Goal: Transaction & Acquisition: Purchase product/service

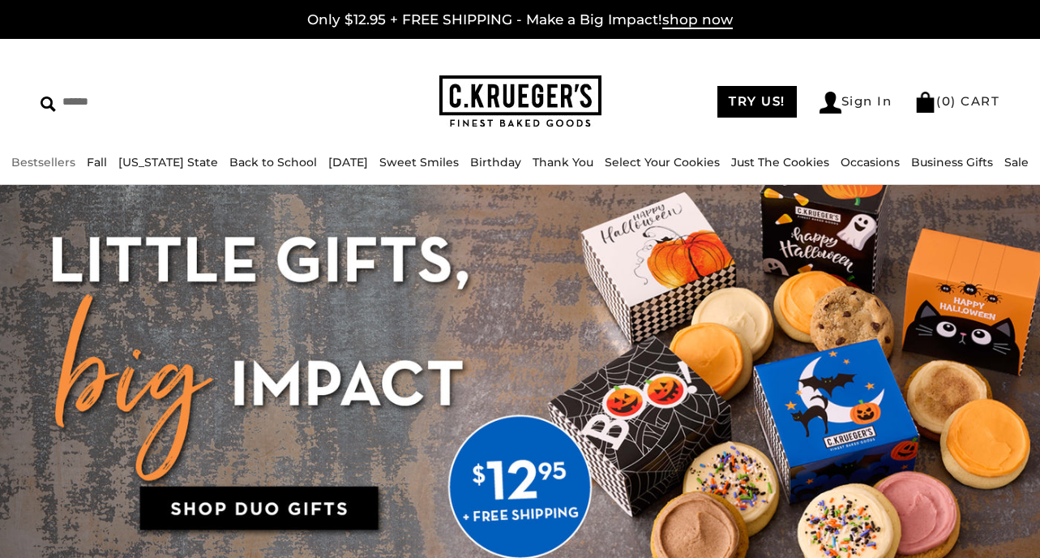
click at [65, 166] on link "Bestsellers" at bounding box center [43, 162] width 64 height 15
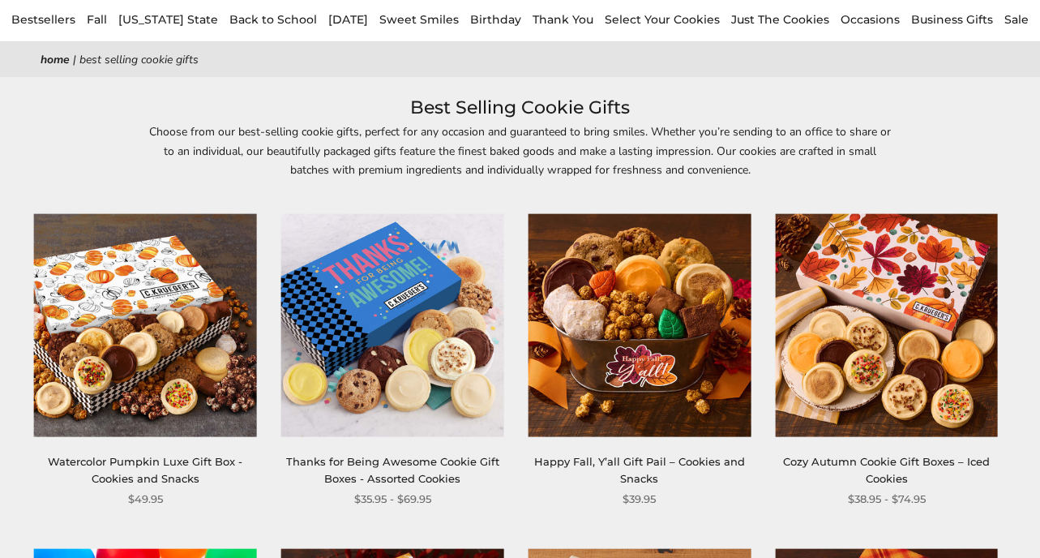
scroll to position [262, 0]
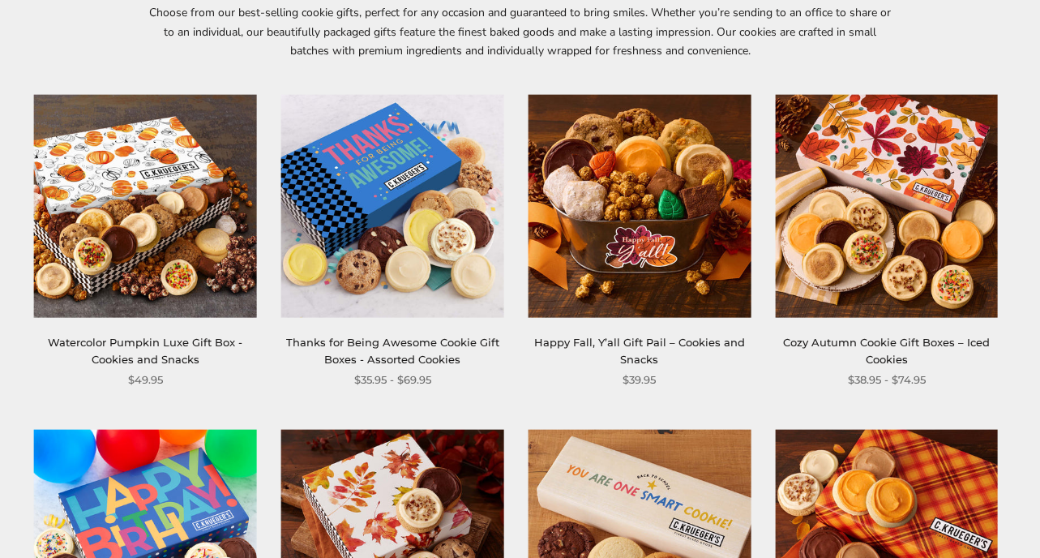
click at [661, 344] on link "Happy Fall, Y’all Gift Pail – Cookies and Snacks" at bounding box center [639, 351] width 211 height 30
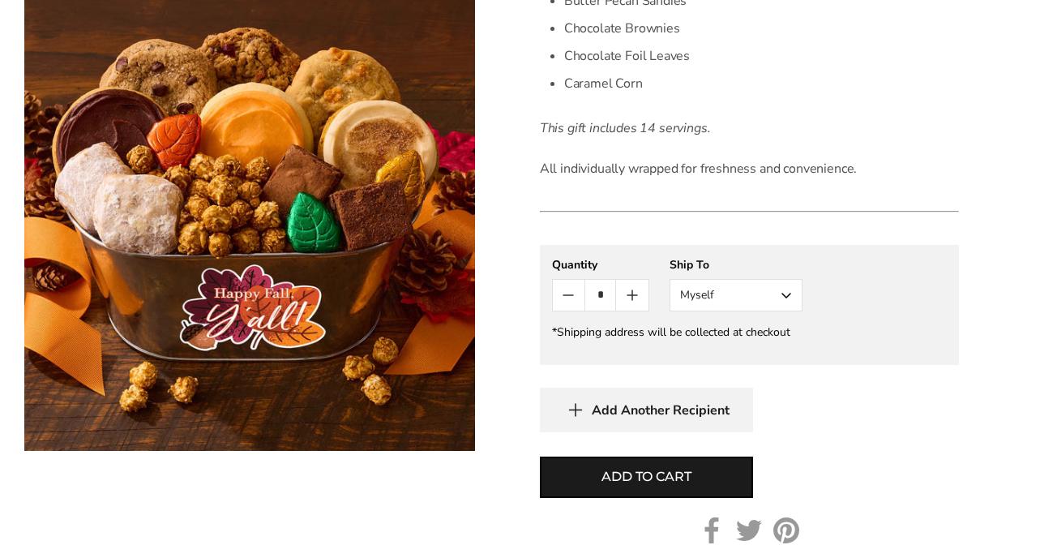
scroll to position [791, 0]
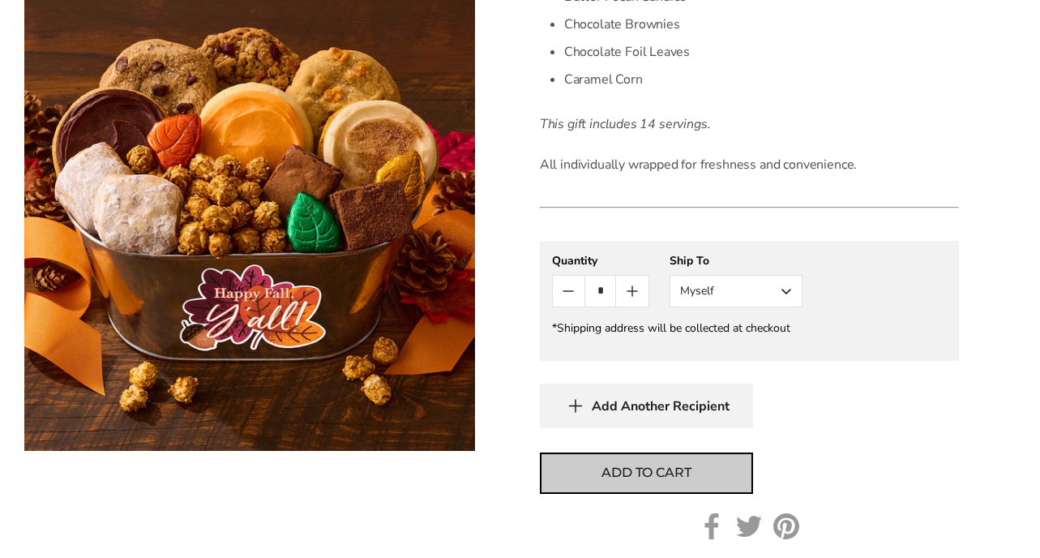
click at [648, 474] on span "Add to cart" at bounding box center [646, 472] width 89 height 19
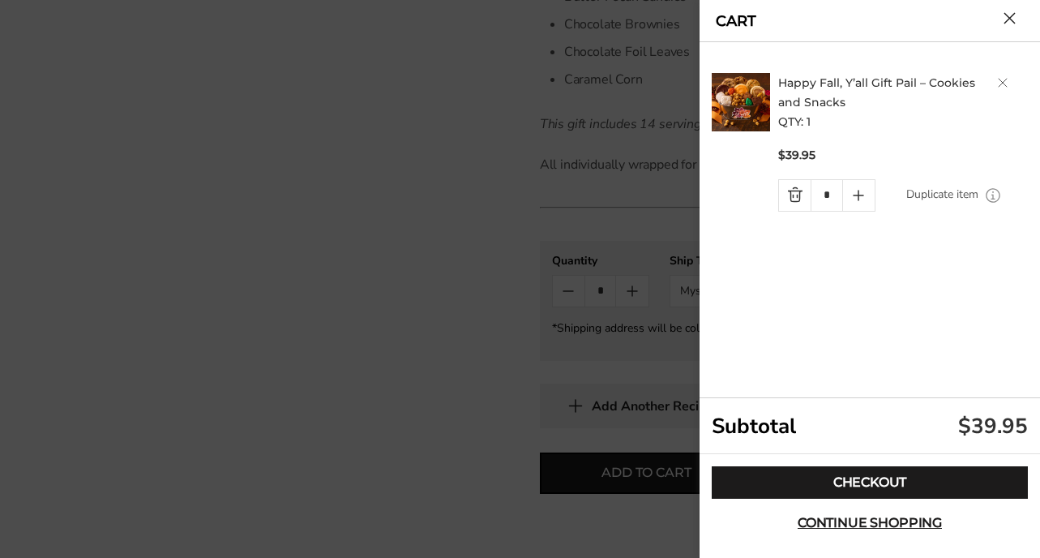
click at [1014, 21] on button "Close cart" at bounding box center [1010, 18] width 12 height 12
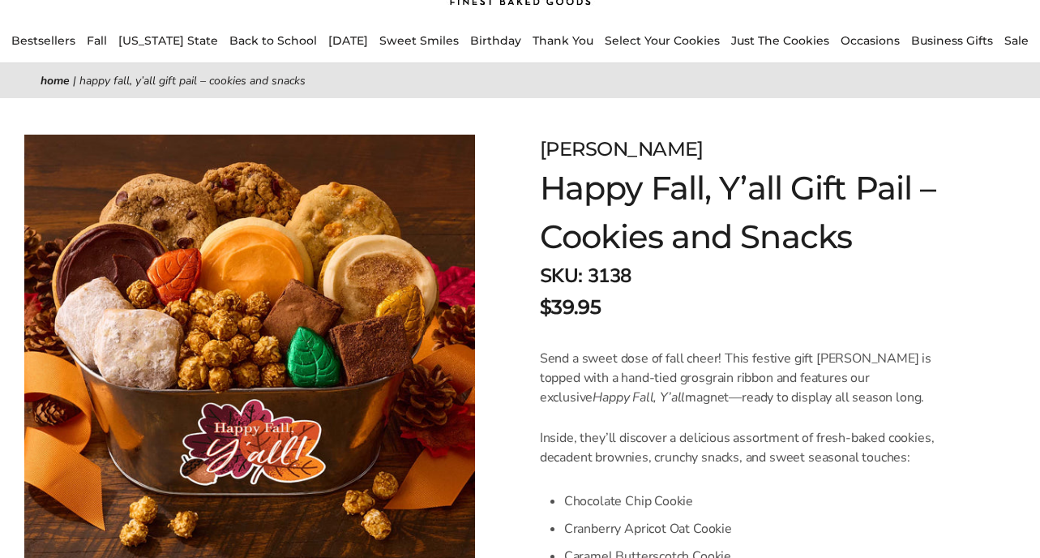
scroll to position [0, 0]
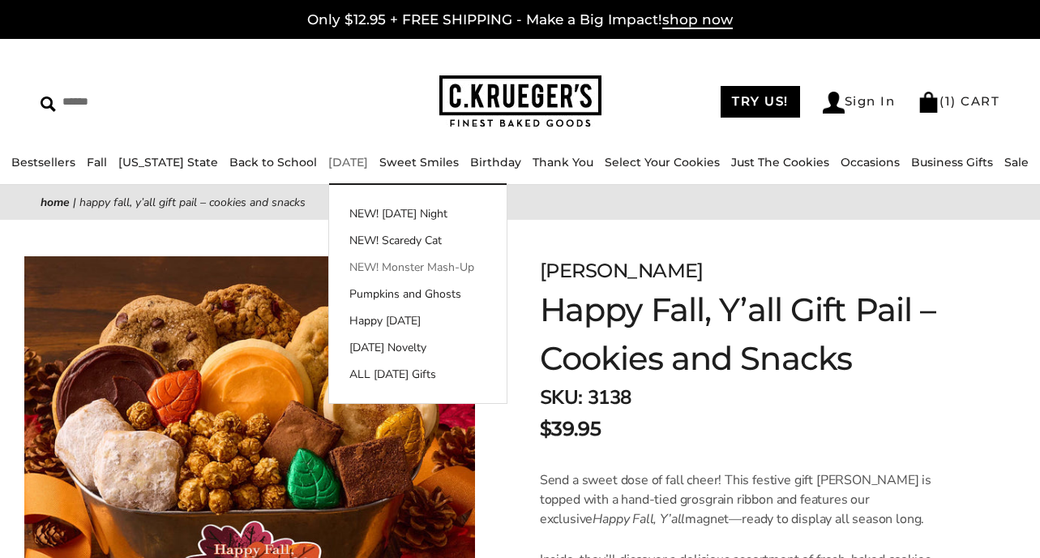
click at [369, 272] on link "NEW! Monster Mash-Up" at bounding box center [418, 267] width 178 height 17
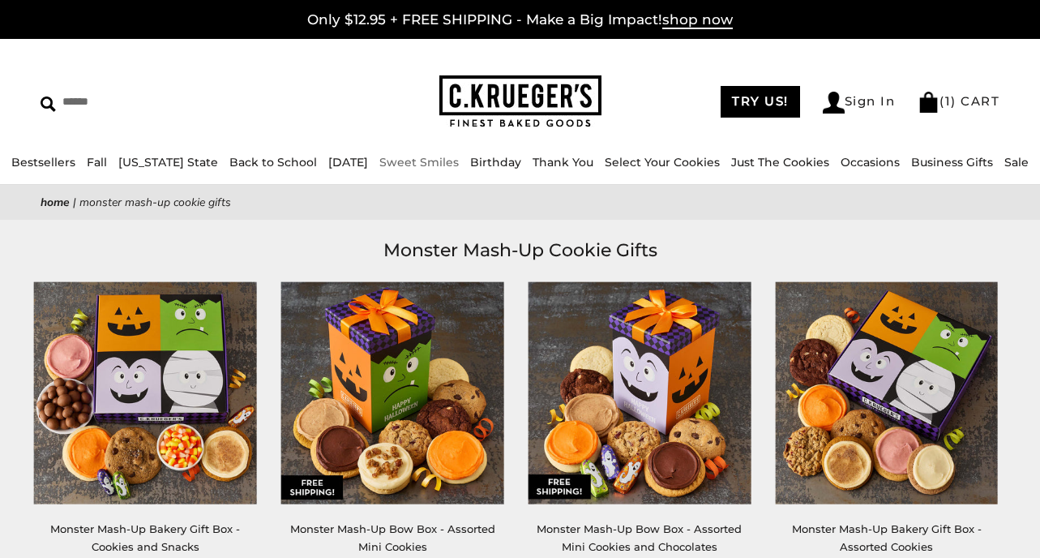
click at [416, 165] on link "Sweet Smiles" at bounding box center [419, 162] width 79 height 15
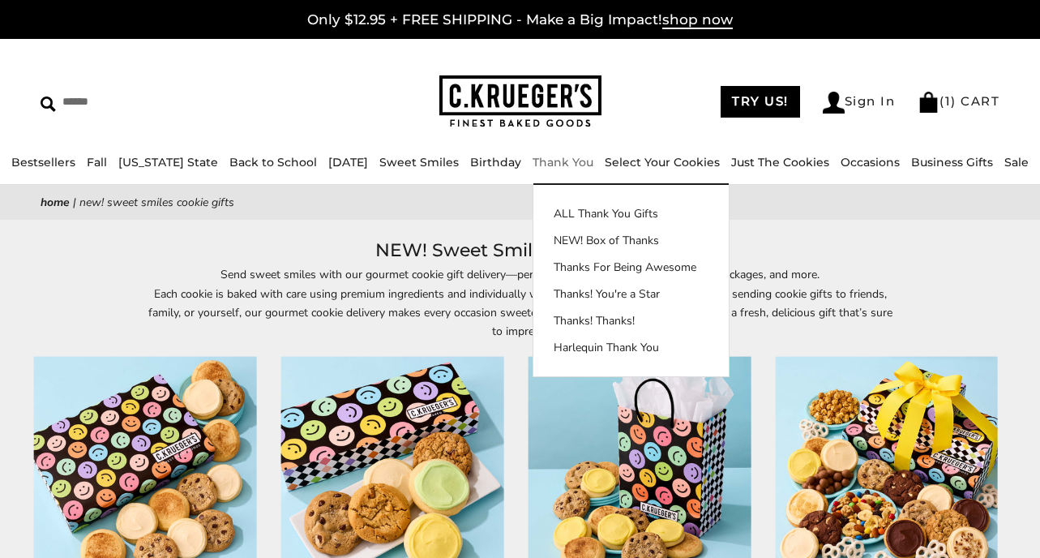
click at [563, 164] on link "Thank You" at bounding box center [563, 162] width 61 height 15
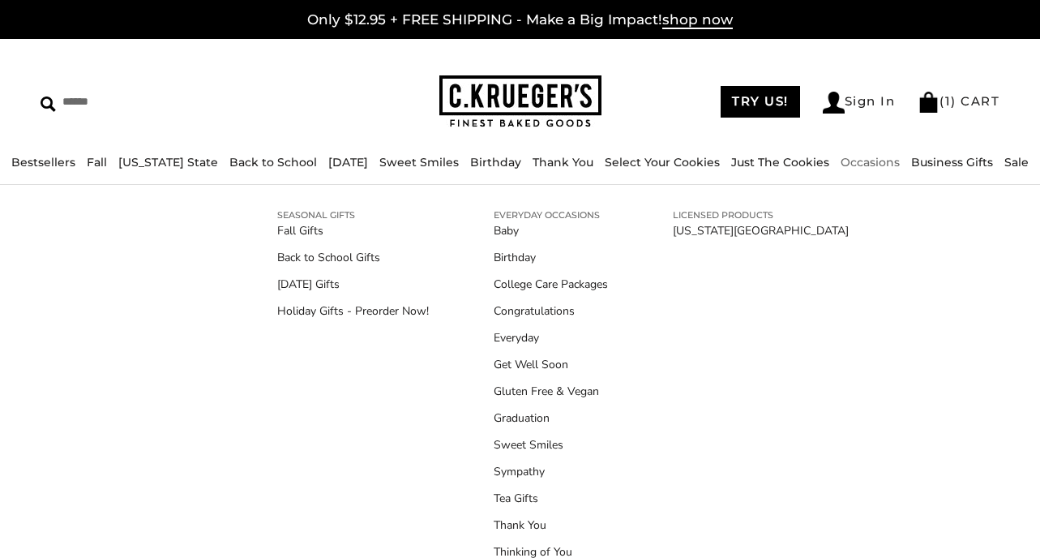
click at [864, 161] on link "Occasions" at bounding box center [870, 162] width 59 height 15
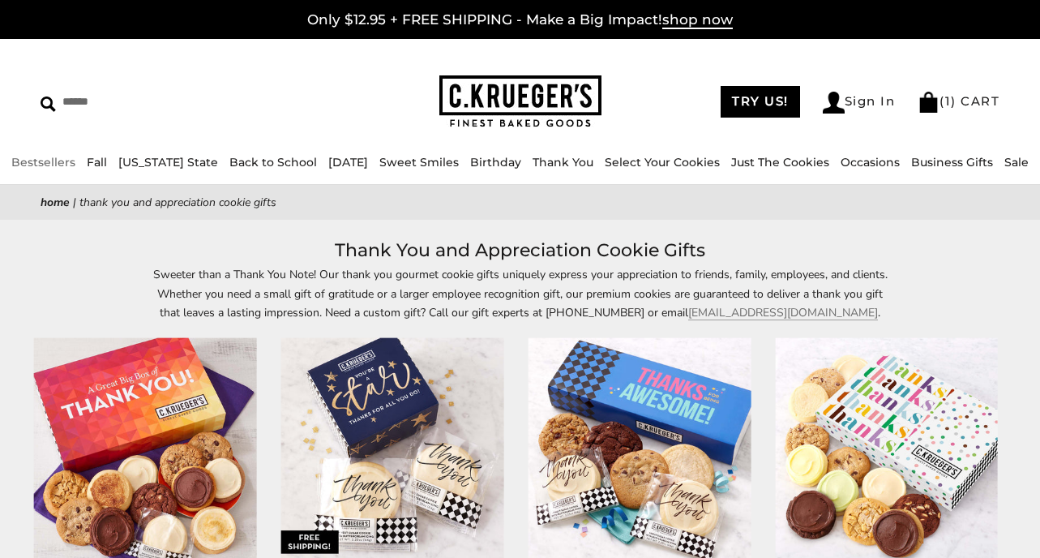
click at [75, 161] on link "Bestsellers" at bounding box center [43, 162] width 64 height 15
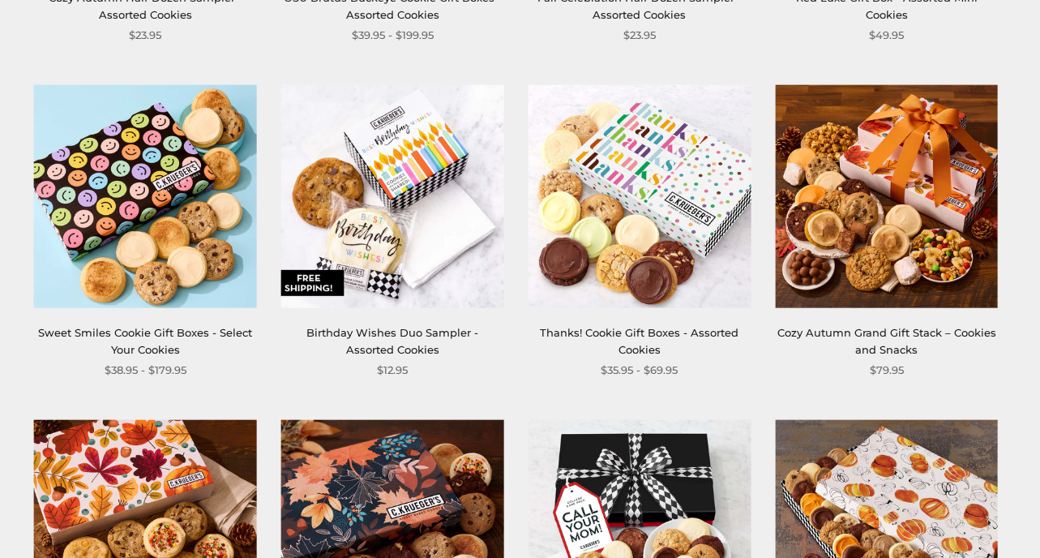
scroll to position [1616, 0]
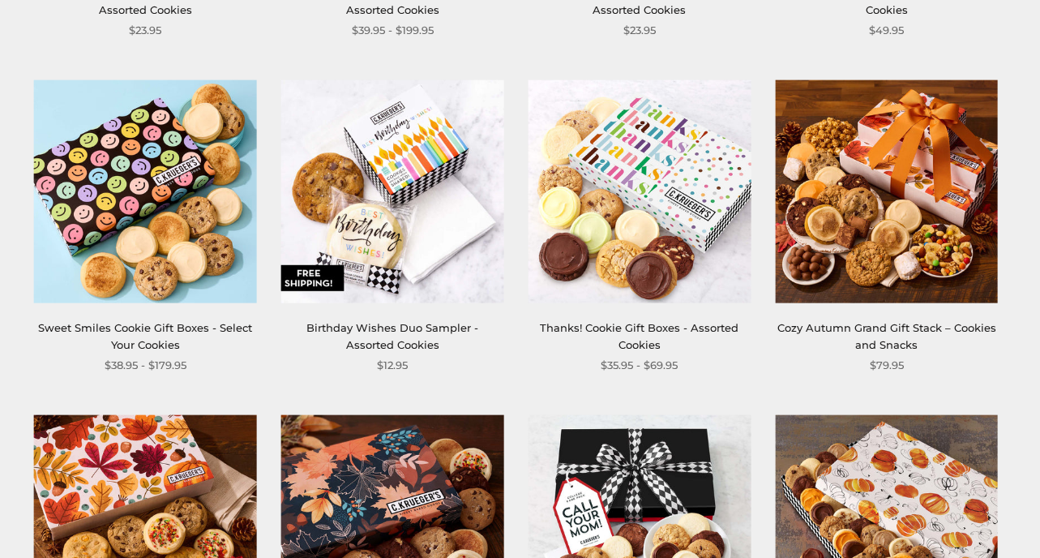
click at [879, 331] on link "Cozy Autumn Grand Gift Stack – Cookies and Snacks" at bounding box center [887, 336] width 219 height 30
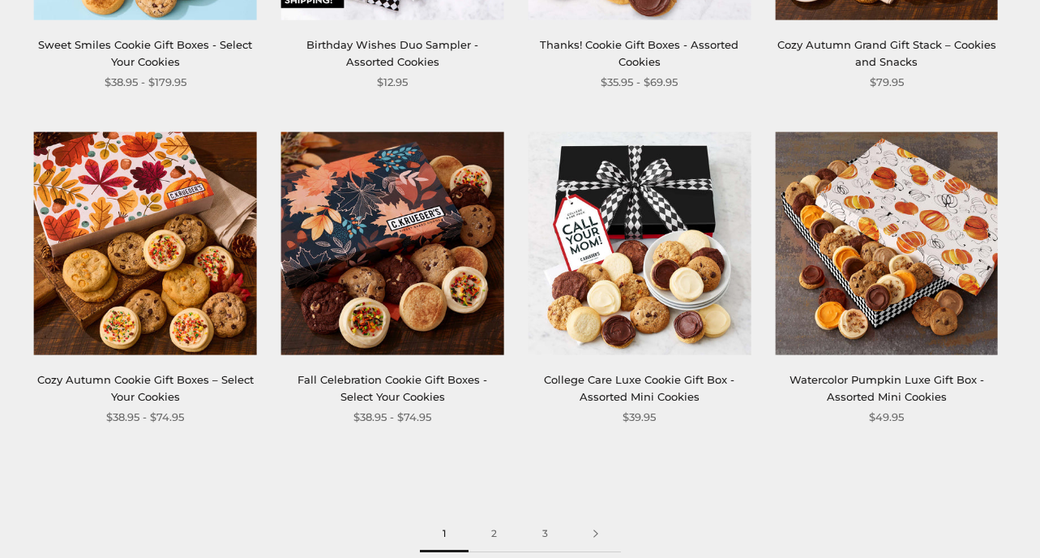
scroll to position [1902, 0]
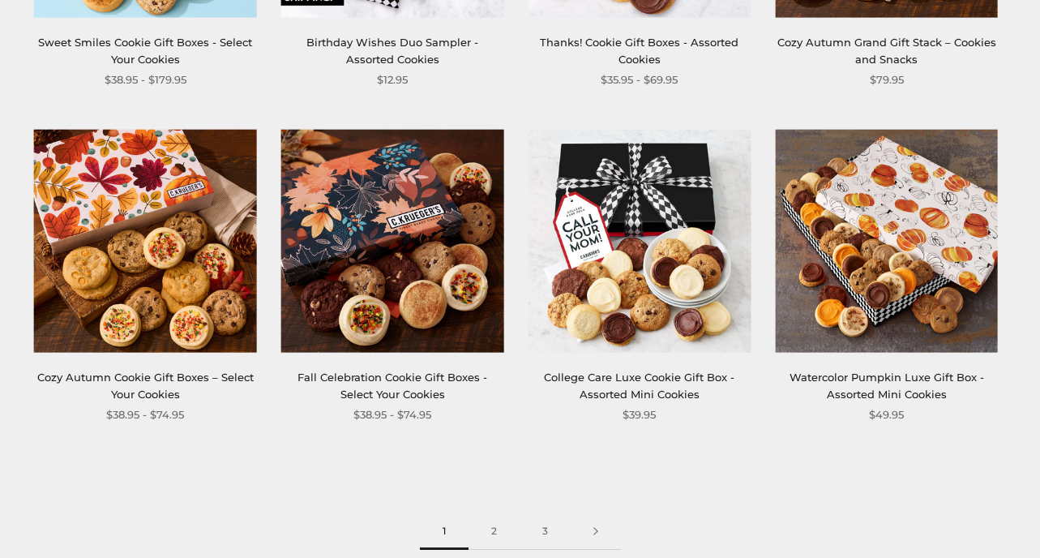
click at [887, 388] on link "Watercolor Pumpkin Luxe Gift Box - Assorted Mini Cookies" at bounding box center [887, 386] width 195 height 30
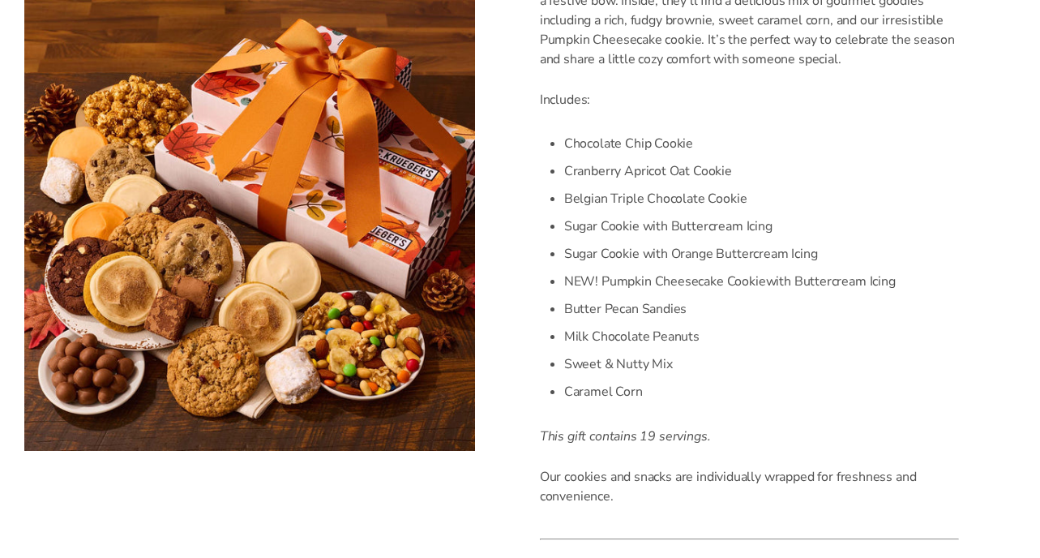
scroll to position [573, 0]
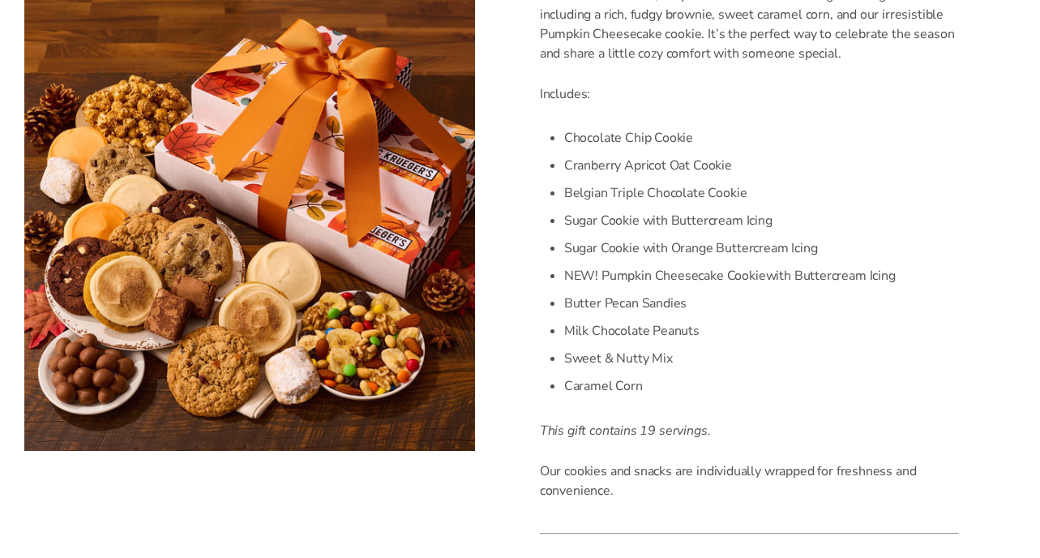
click at [139, 130] on img at bounding box center [249, 225] width 451 height 451
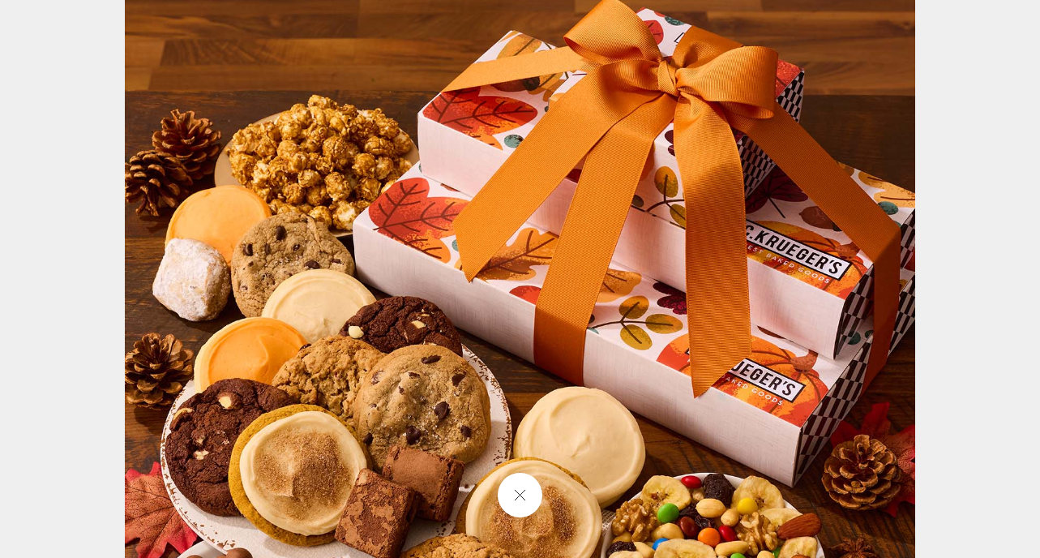
click at [354, 151] on img at bounding box center [520, 359] width 791 height 791
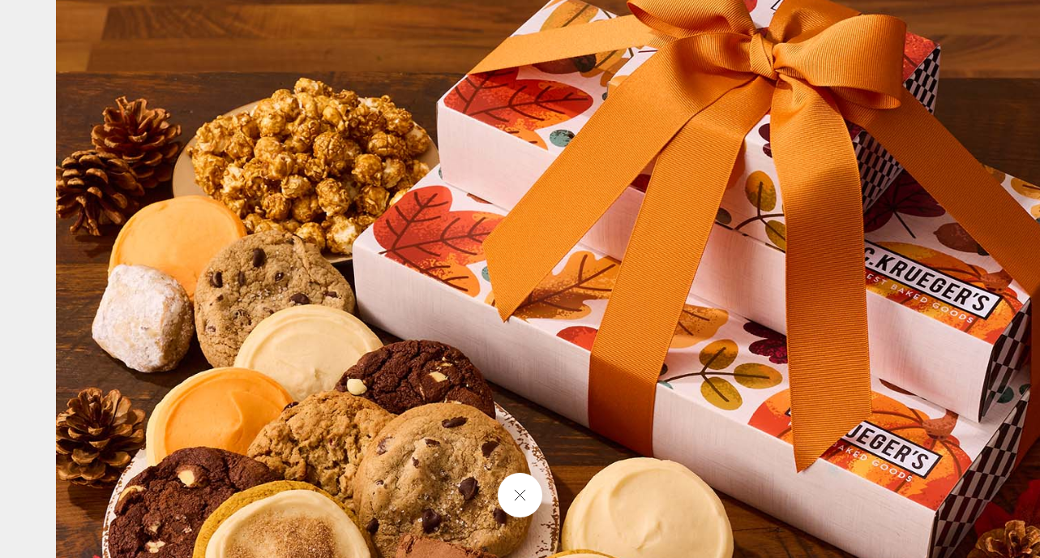
click at [354, 151] on img at bounding box center [570, 421] width 1029 height 1029
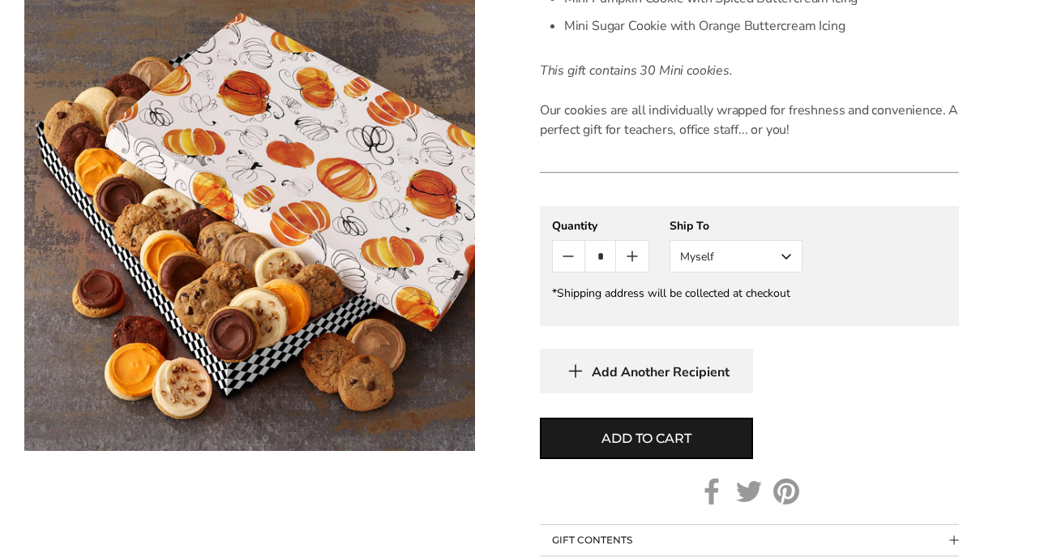
scroll to position [773, 0]
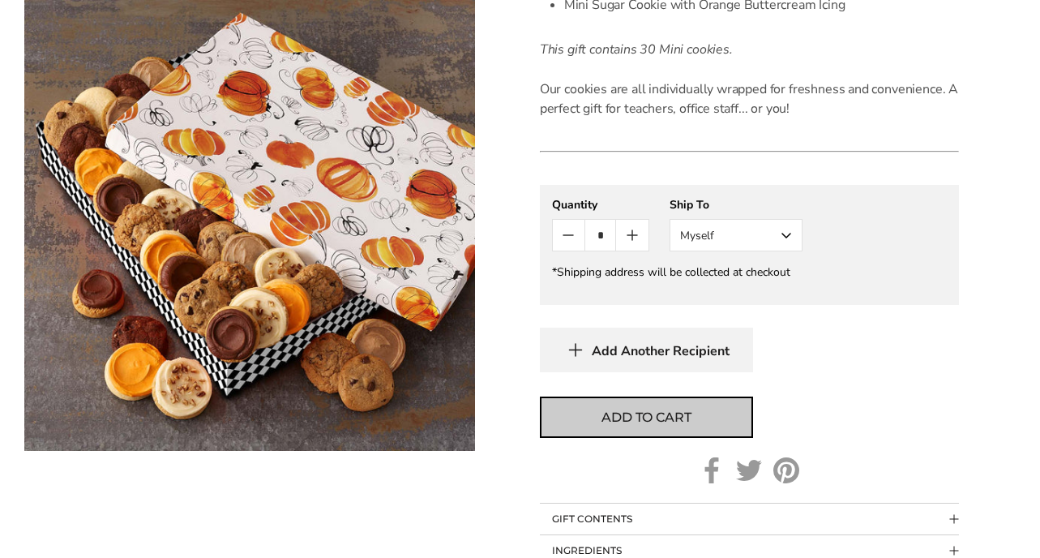
click at [686, 418] on span "Add to cart" at bounding box center [646, 417] width 89 height 19
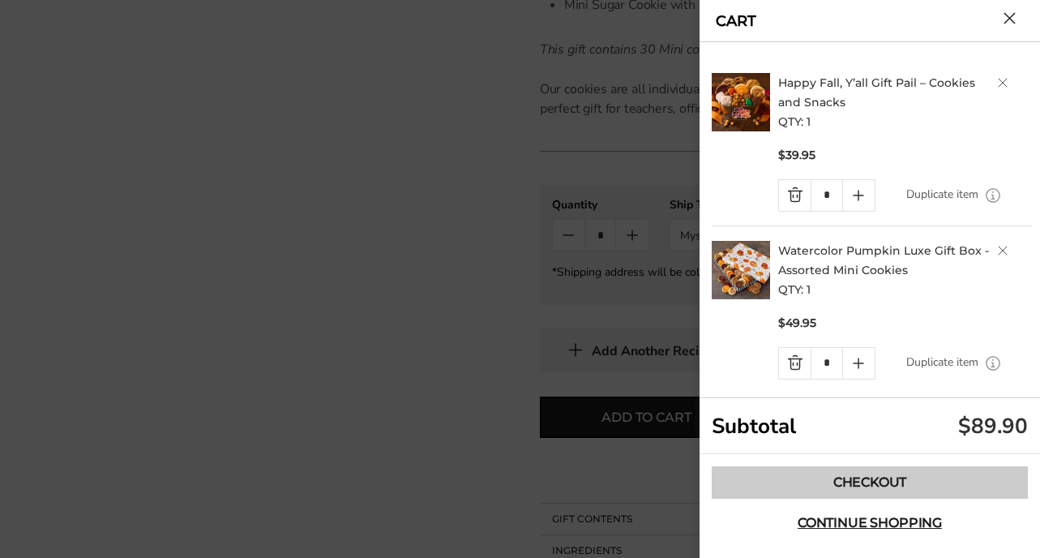
click at [869, 484] on link "Checkout" at bounding box center [870, 482] width 316 height 32
click at [896, 487] on link "Checkout" at bounding box center [870, 482] width 316 height 32
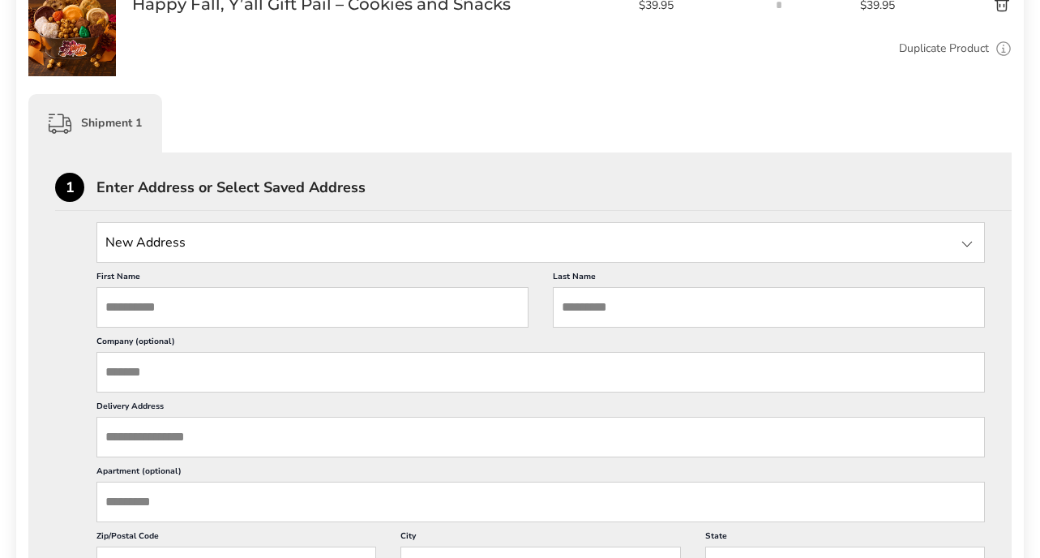
scroll to position [319, 0]
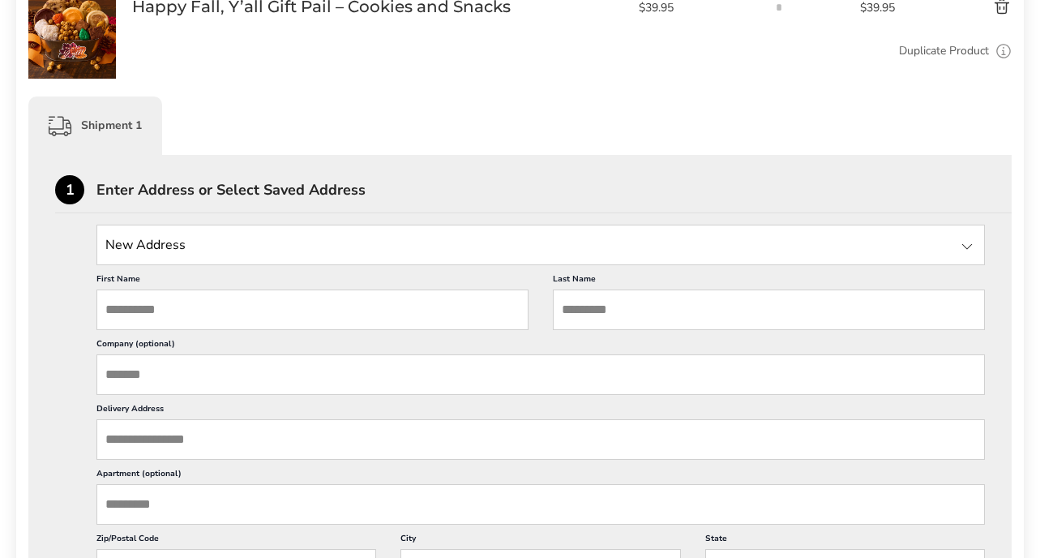
click at [143, 308] on input "First Name" at bounding box center [313, 310] width 432 height 41
type input "**********"
click at [573, 310] on input "Last Name" at bounding box center [769, 310] width 432 height 41
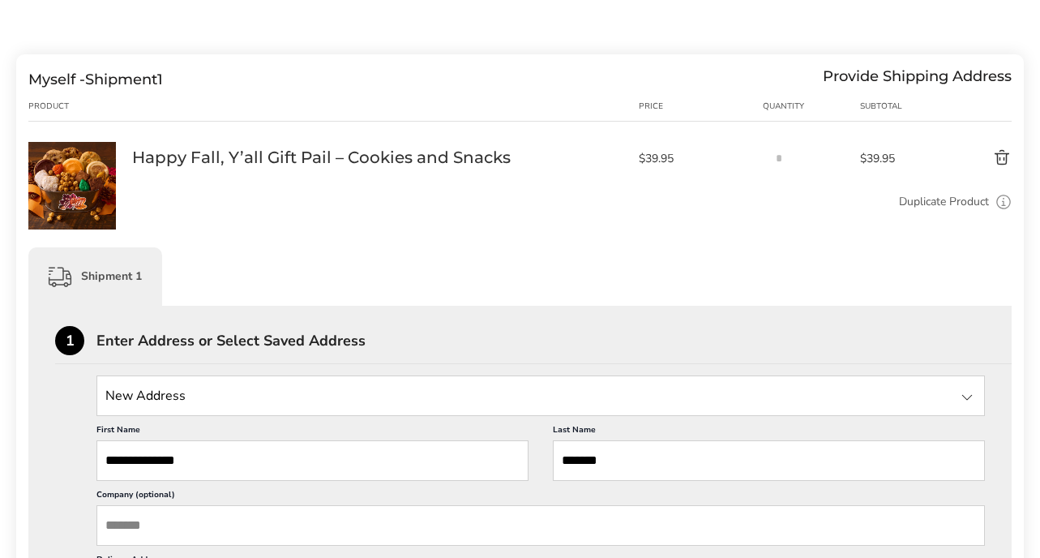
scroll to position [50, 0]
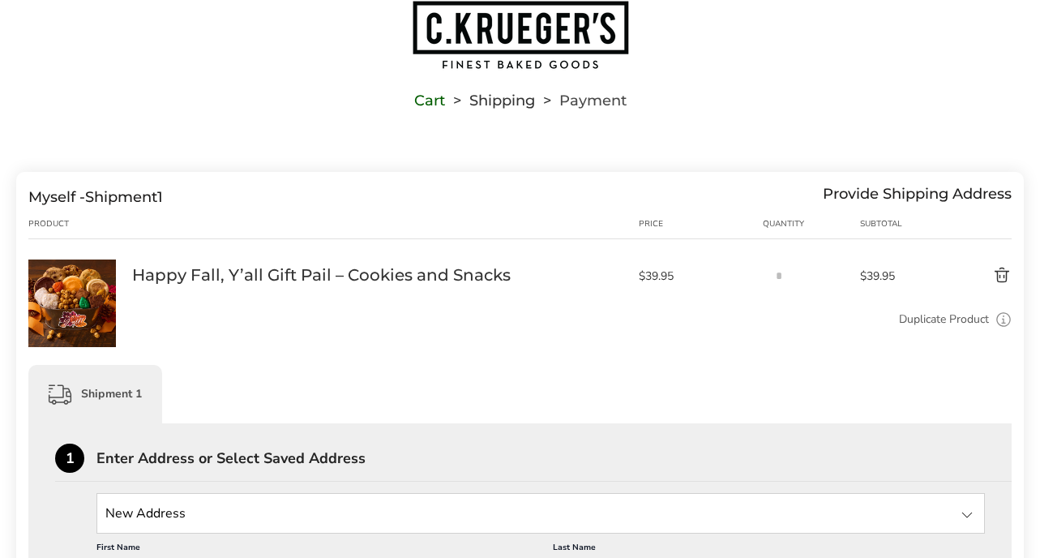
type input "*******"
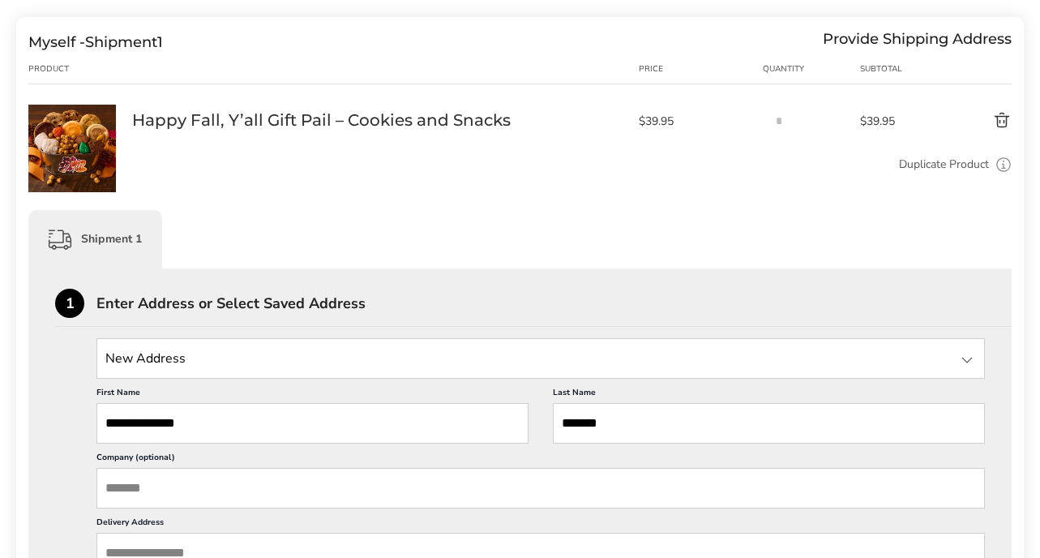
scroll to position [281, 0]
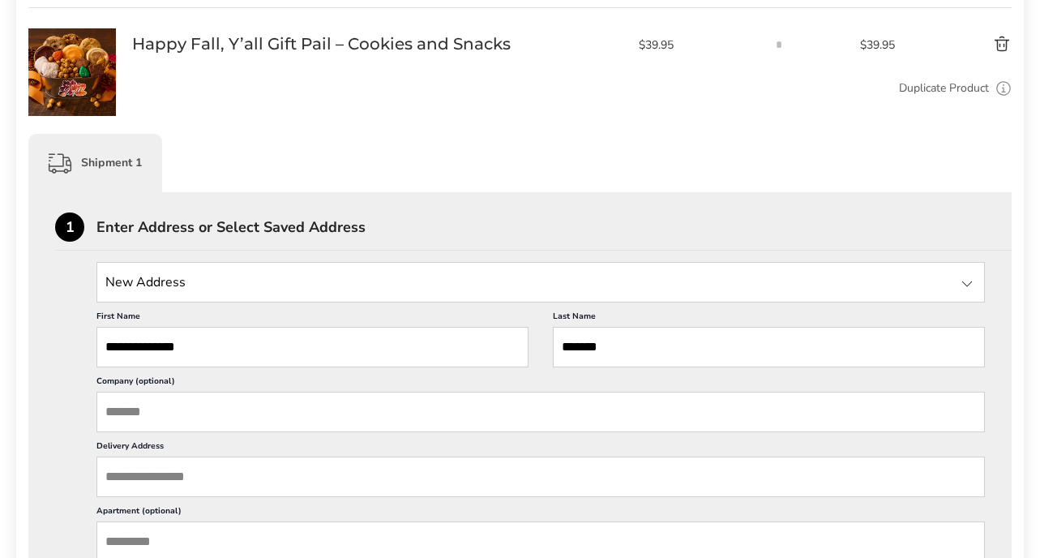
click at [230, 278] on input "State" at bounding box center [541, 282] width 889 height 41
drag, startPoint x: 263, startPoint y: 282, endPoint x: 100, endPoint y: 259, distance: 164.7
click at [100, 259] on div "**********" at bounding box center [520, 517] width 930 height 611
click at [132, 284] on input "**********" at bounding box center [541, 281] width 889 height 41
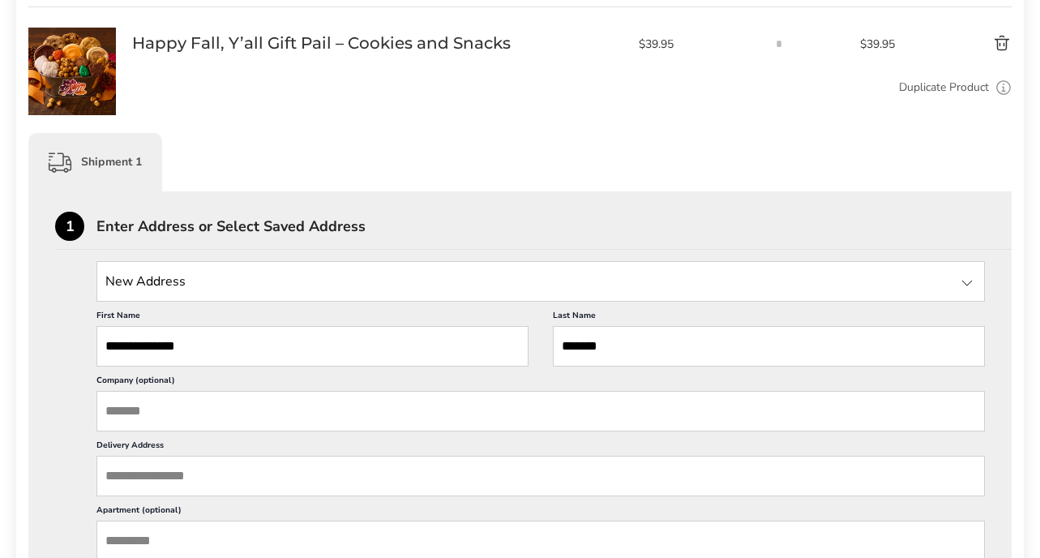
paste input "**********"
click at [148, 276] on input "**********" at bounding box center [541, 281] width 889 height 41
click at [138, 284] on input "**********" at bounding box center [541, 281] width 889 height 41
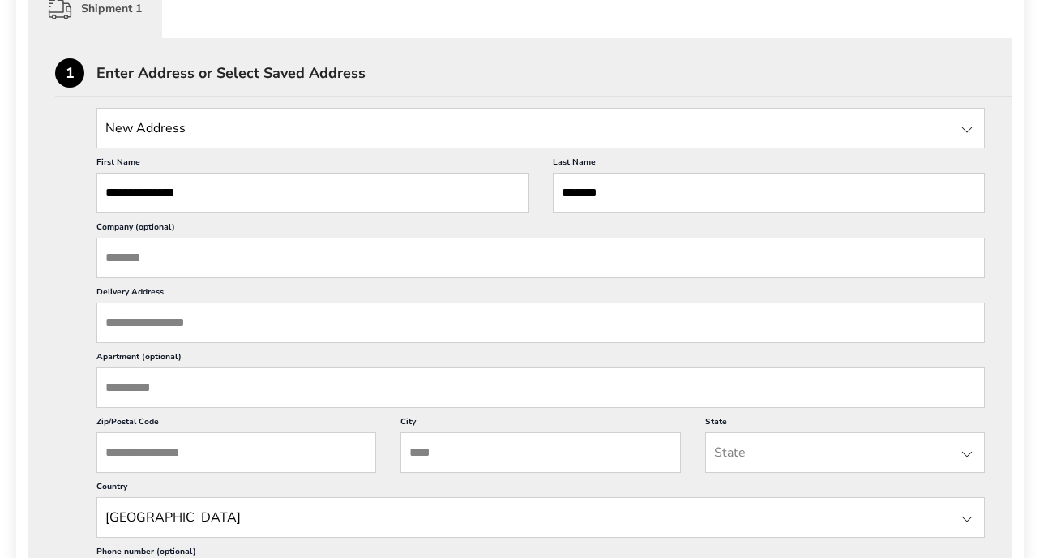
scroll to position [435, 0]
type input "**********"
click at [161, 325] on input "Delivery Address" at bounding box center [541, 323] width 889 height 41
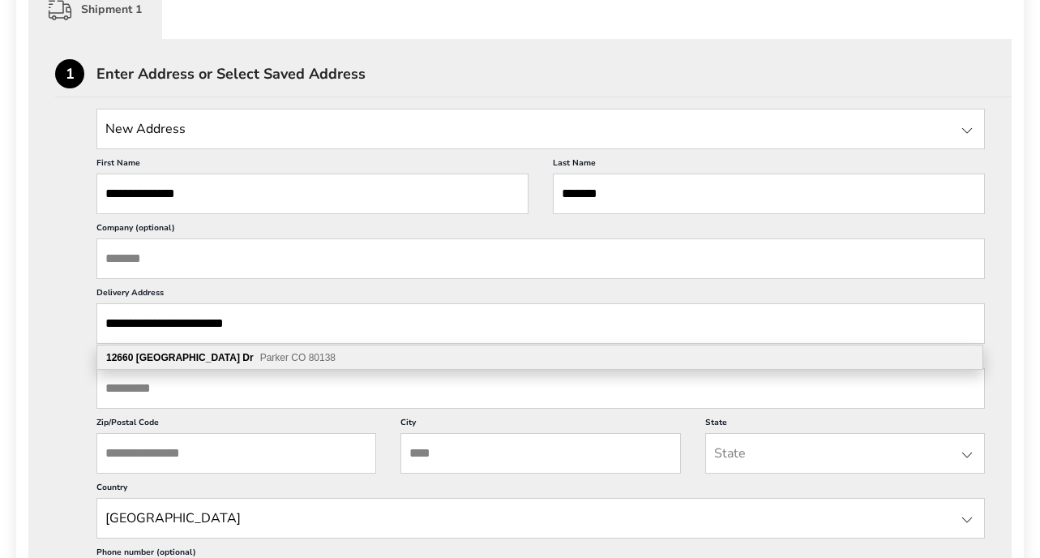
type input "**********"
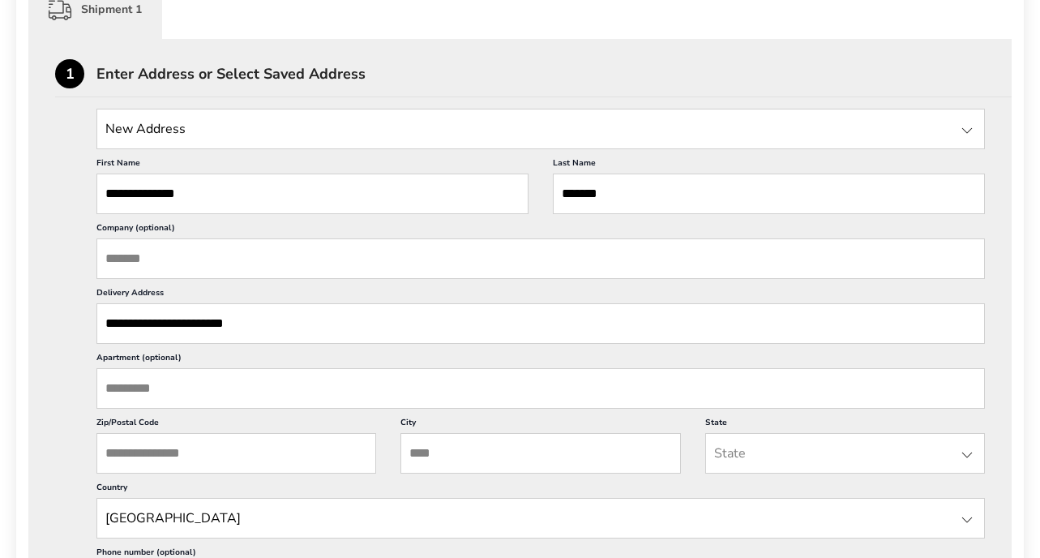
click at [424, 461] on input "City" at bounding box center [541, 453] width 280 height 41
type input "******"
click at [722, 458] on input "State" at bounding box center [846, 453] width 280 height 41
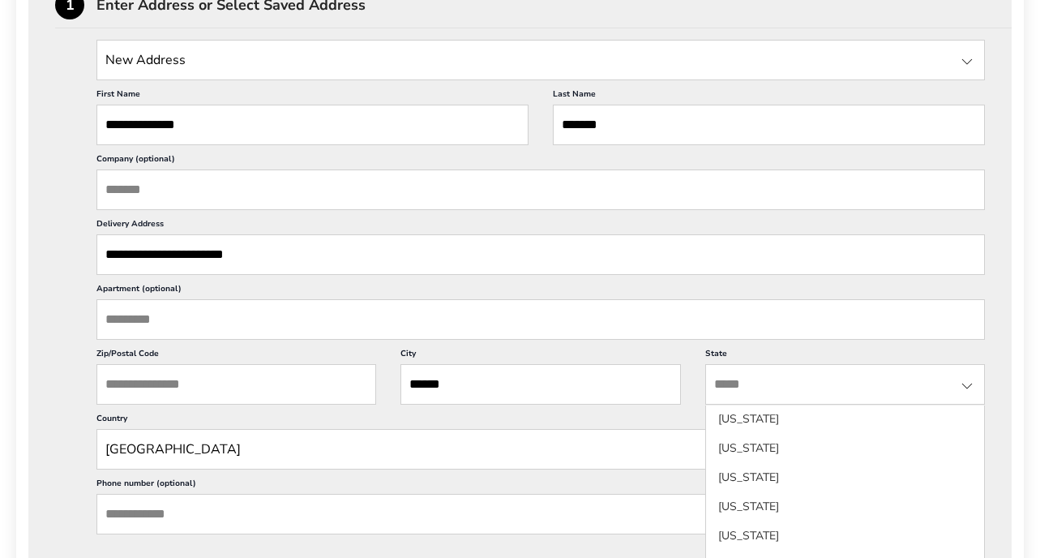
scroll to position [144, 0]
click at [722, 457] on li "[US_STATE]" at bounding box center [845, 451] width 278 height 29
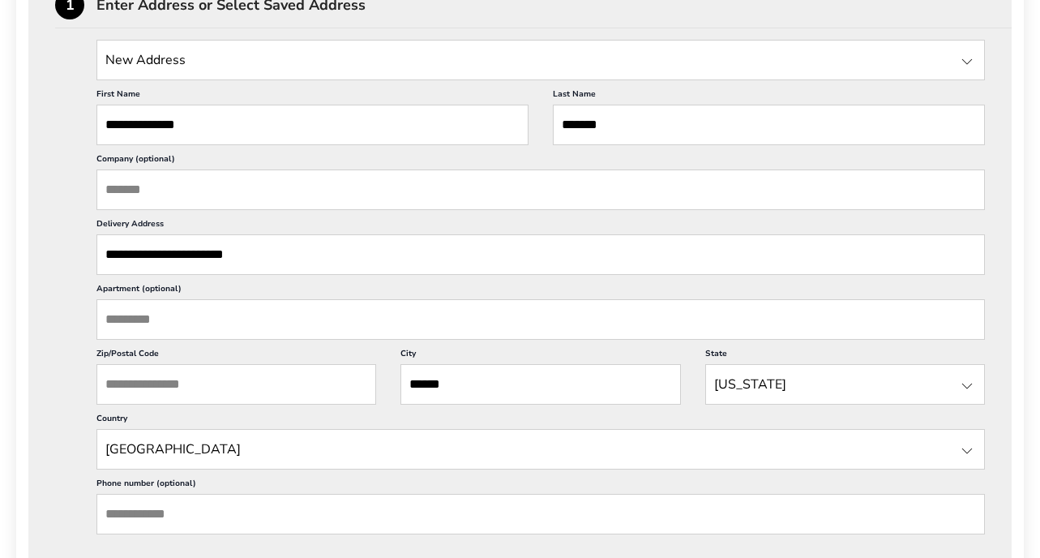
click at [259, 391] on input "Zip/Postal Code" at bounding box center [237, 384] width 280 height 41
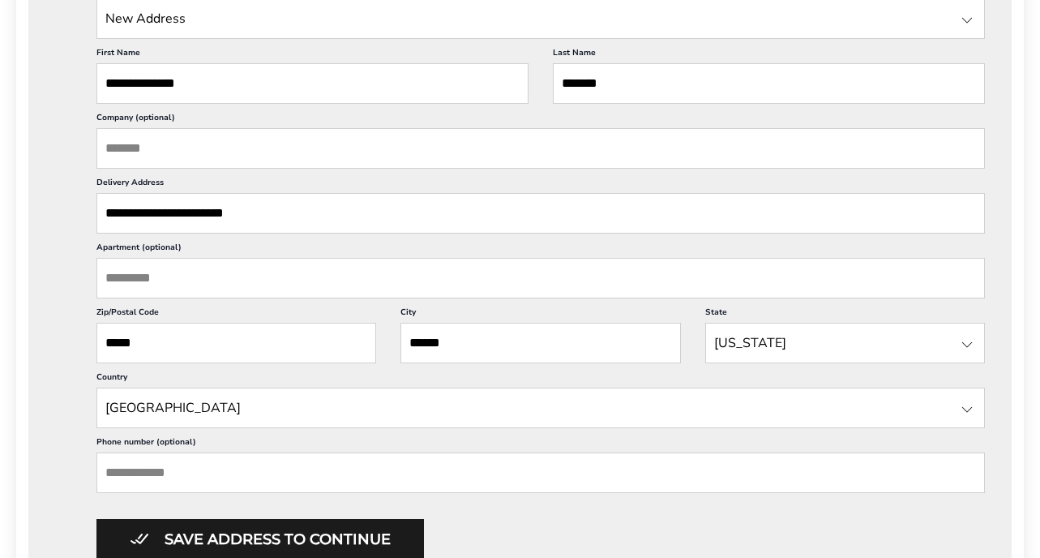
type input "*****"
click at [204, 468] on input "Phone number (optional)" at bounding box center [541, 473] width 889 height 41
type input "*"
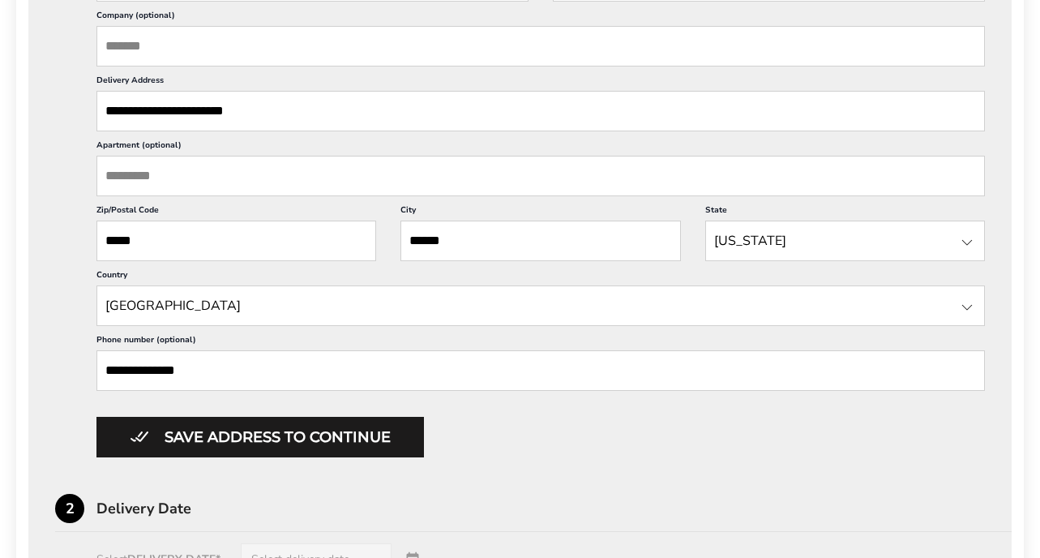
scroll to position [646, 0]
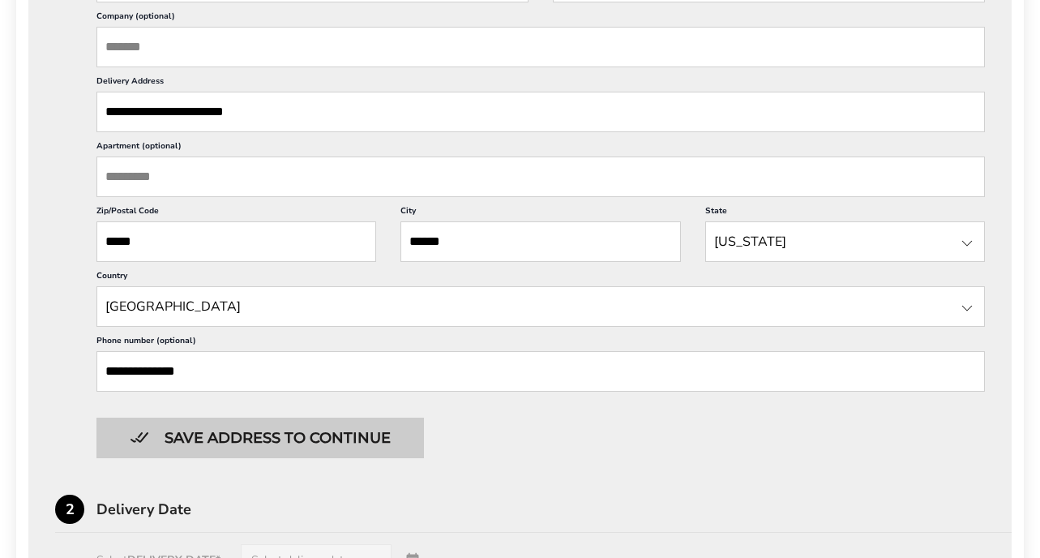
type input "**********"
click at [225, 444] on button "Save address to continue" at bounding box center [261, 438] width 328 height 41
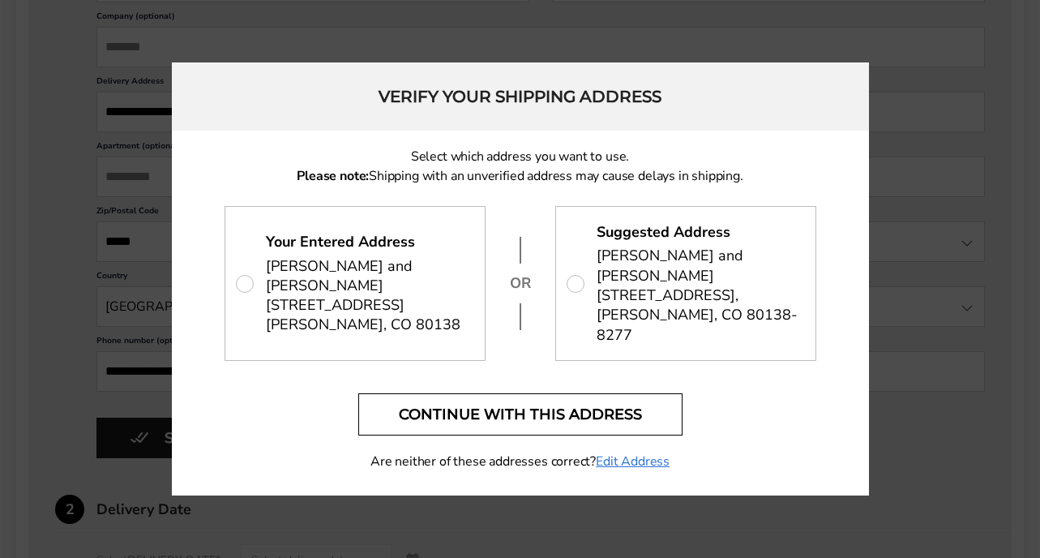
click at [592, 395] on button "Continue with this address" at bounding box center [520, 414] width 324 height 42
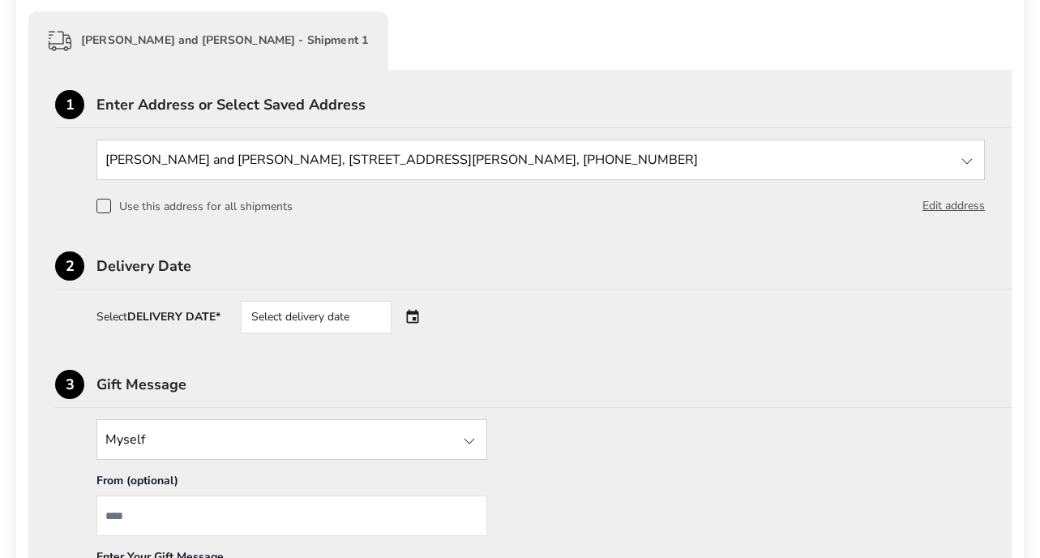
scroll to position [405, 0]
click at [105, 203] on span at bounding box center [104, 205] width 15 height 15
click at [343, 311] on div "Select delivery date" at bounding box center [316, 316] width 151 height 32
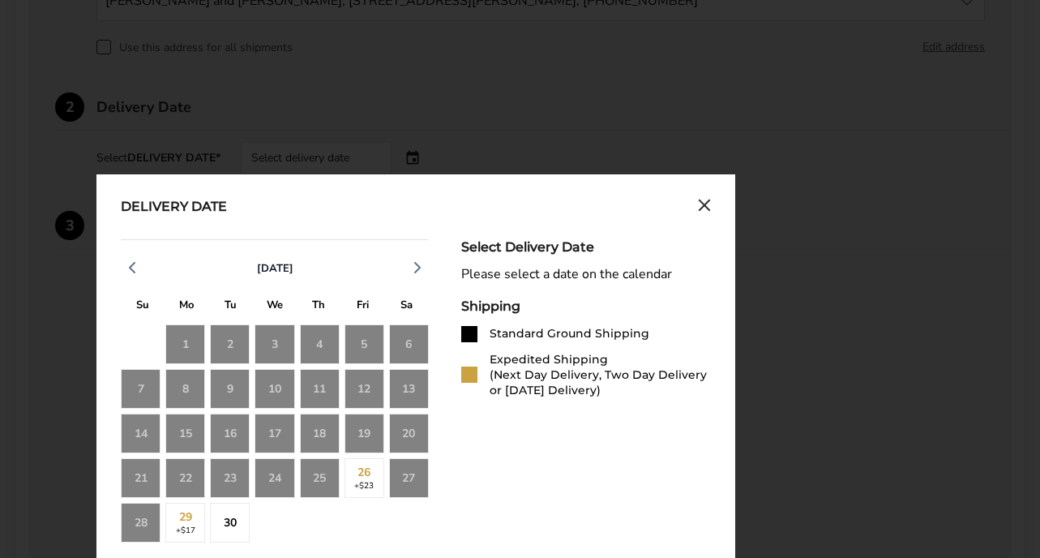
scroll to position [578, 0]
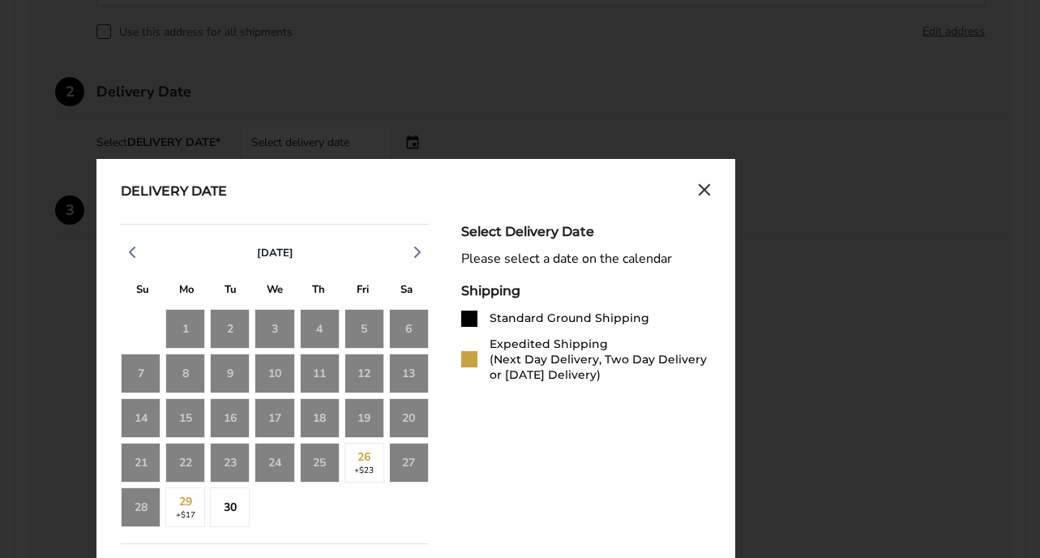
click at [519, 364] on div "Expedited Shipping (Next Day Delivery, Two Day Delivery or [DATE] Delivery)" at bounding box center [600, 360] width 221 height 46
click at [465, 357] on div at bounding box center [469, 359] width 16 height 16
click at [467, 357] on div at bounding box center [469, 359] width 16 height 16
click at [356, 460] on div "26 +$23" at bounding box center [365, 463] width 40 height 40
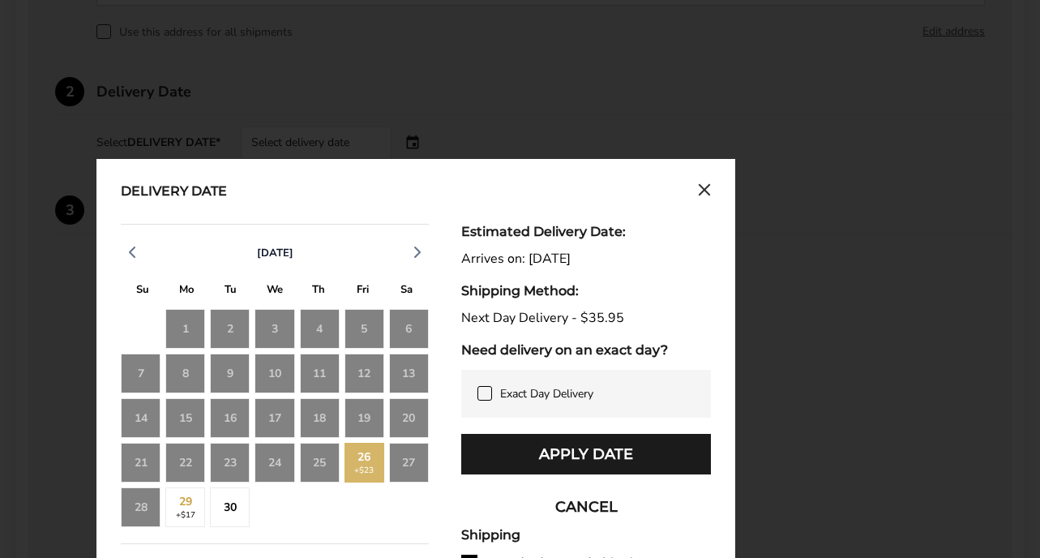
click at [547, 386] on span "Exact Day Delivery" at bounding box center [546, 393] width 93 height 15
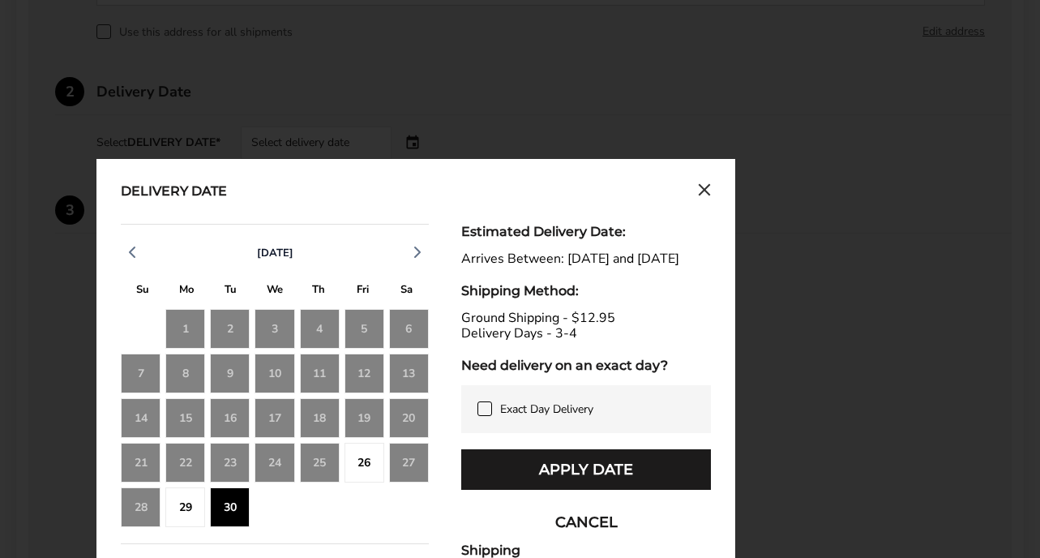
click at [483, 411] on icon at bounding box center [484, 408] width 7 height 6
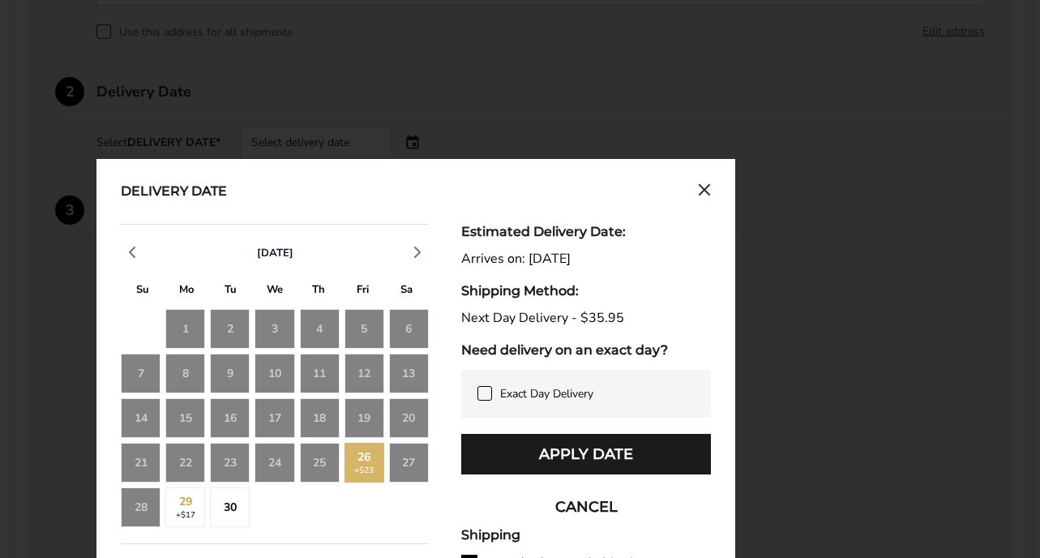
click at [281, 464] on div "24" at bounding box center [275, 463] width 40 height 40
click at [317, 465] on div "25" at bounding box center [320, 463] width 40 height 40
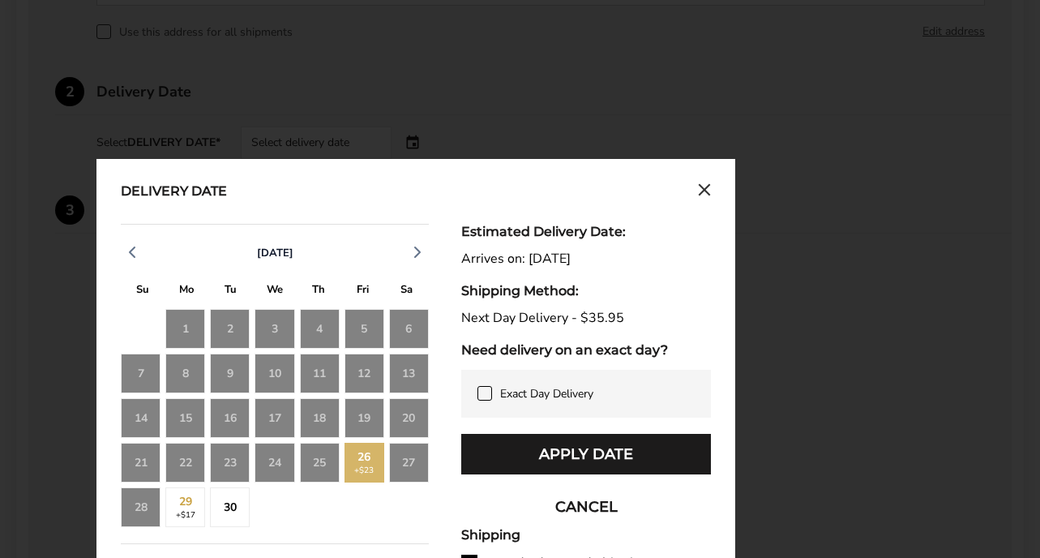
click at [317, 465] on div "25" at bounding box center [320, 463] width 40 height 40
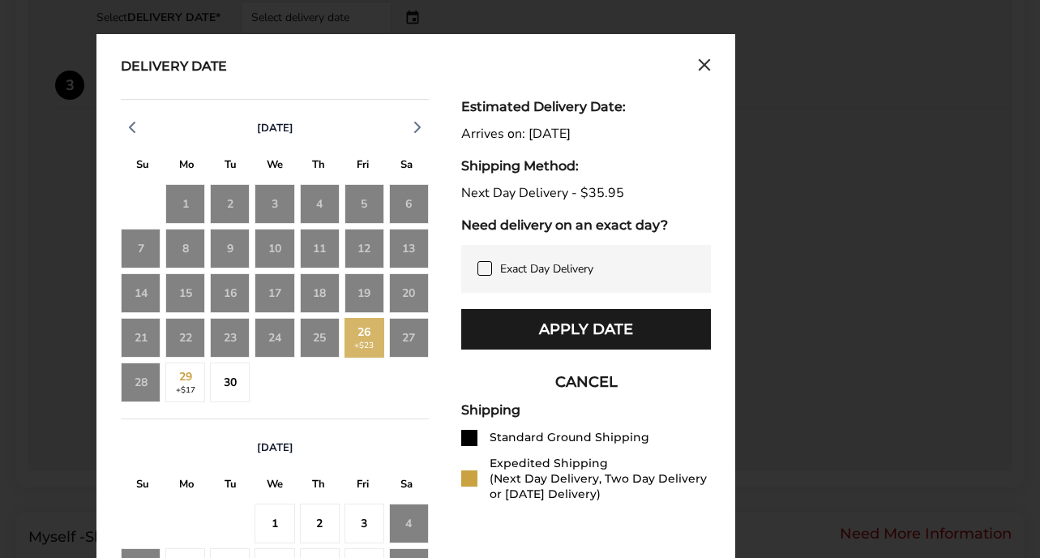
scroll to position [700, 0]
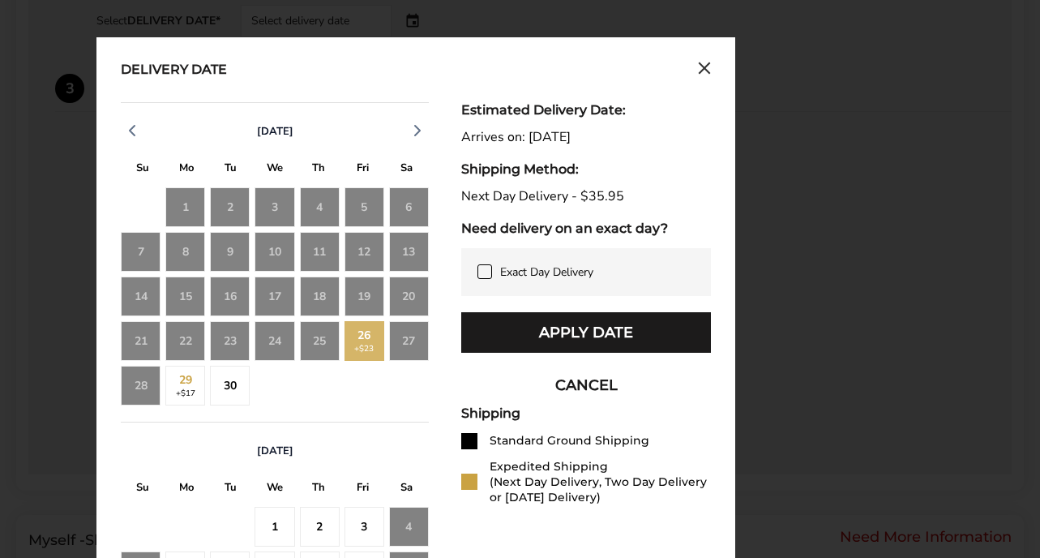
click at [562, 265] on span "Exact Day Delivery" at bounding box center [546, 271] width 93 height 15
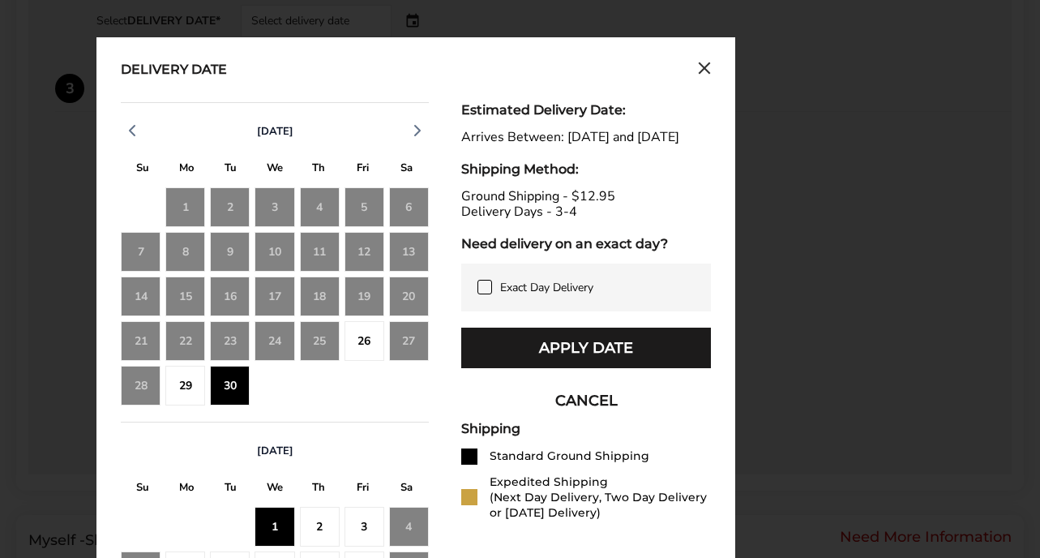
click at [357, 344] on div "26" at bounding box center [365, 341] width 40 height 40
click at [483, 294] on icon at bounding box center [484, 287] width 13 height 13
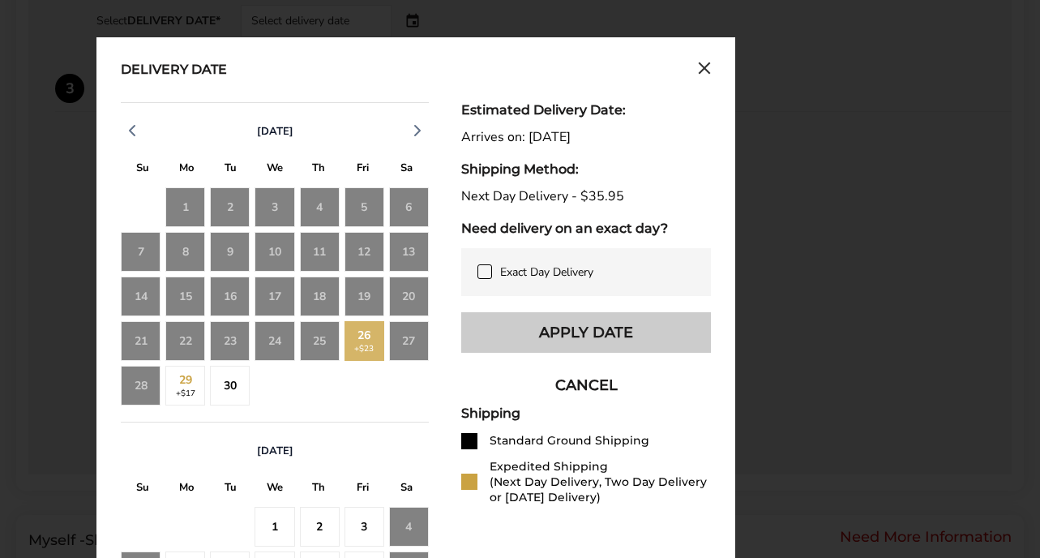
click at [506, 320] on button "Apply Date" at bounding box center [586, 332] width 250 height 41
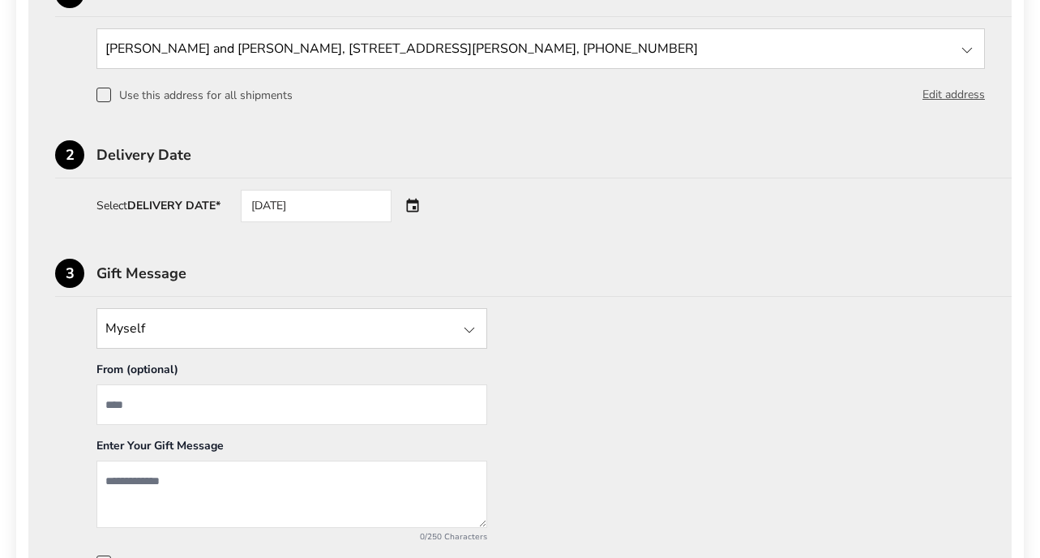
scroll to position [517, 0]
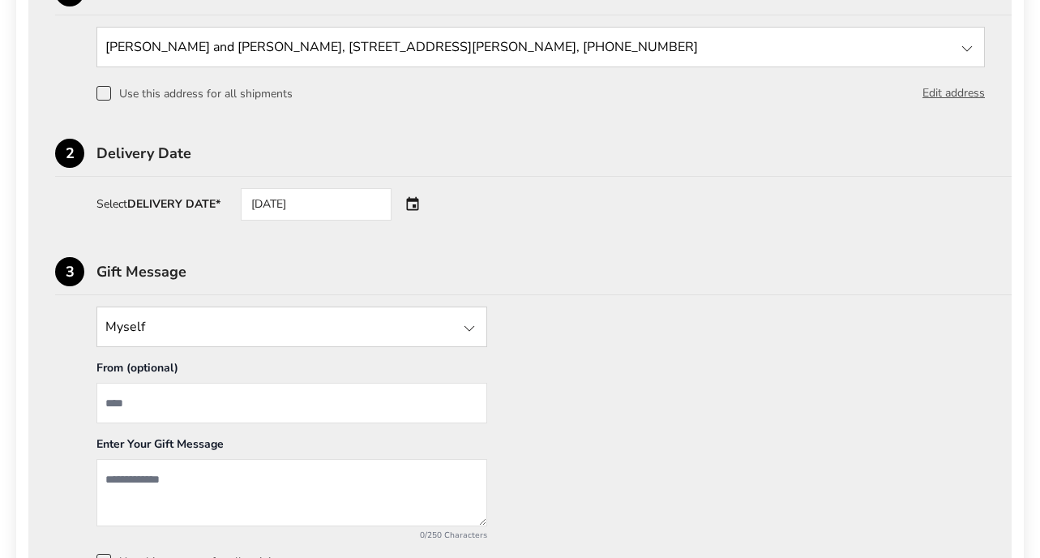
click at [415, 202] on div "[DATE]" at bounding box center [339, 204] width 196 height 32
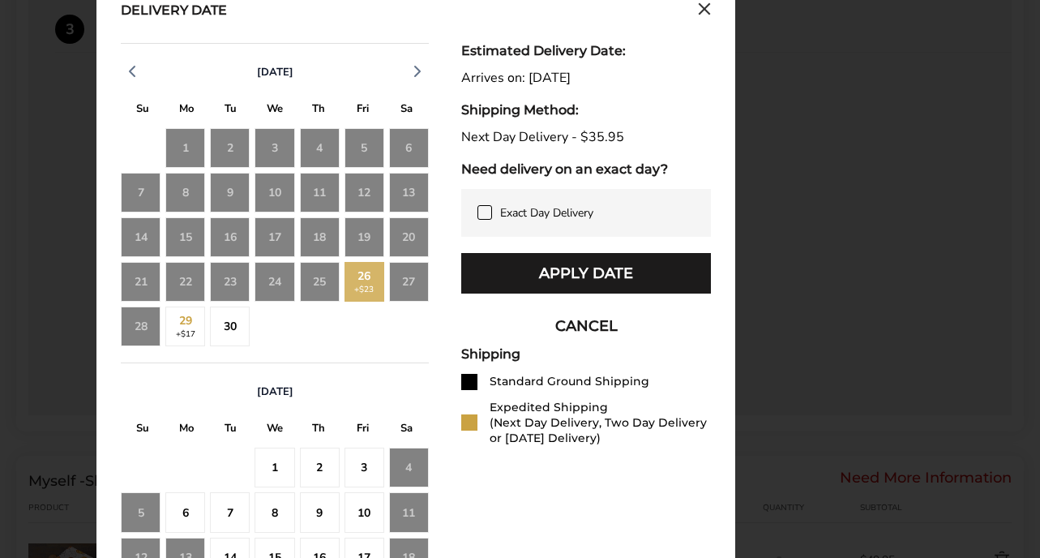
scroll to position [761, 0]
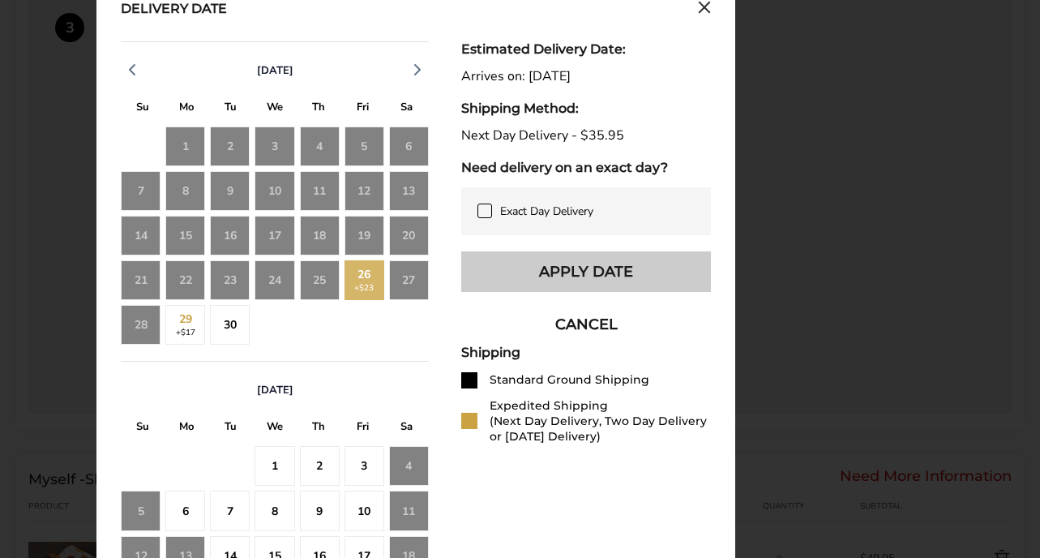
click at [508, 270] on button "Apply Date" at bounding box center [586, 271] width 250 height 41
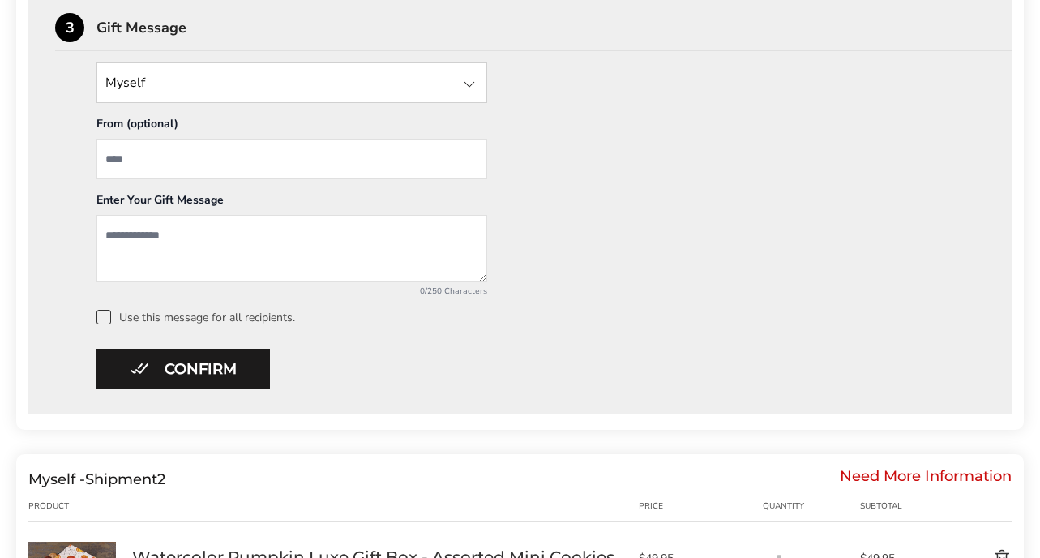
click at [469, 89] on div at bounding box center [469, 84] width 19 height 19
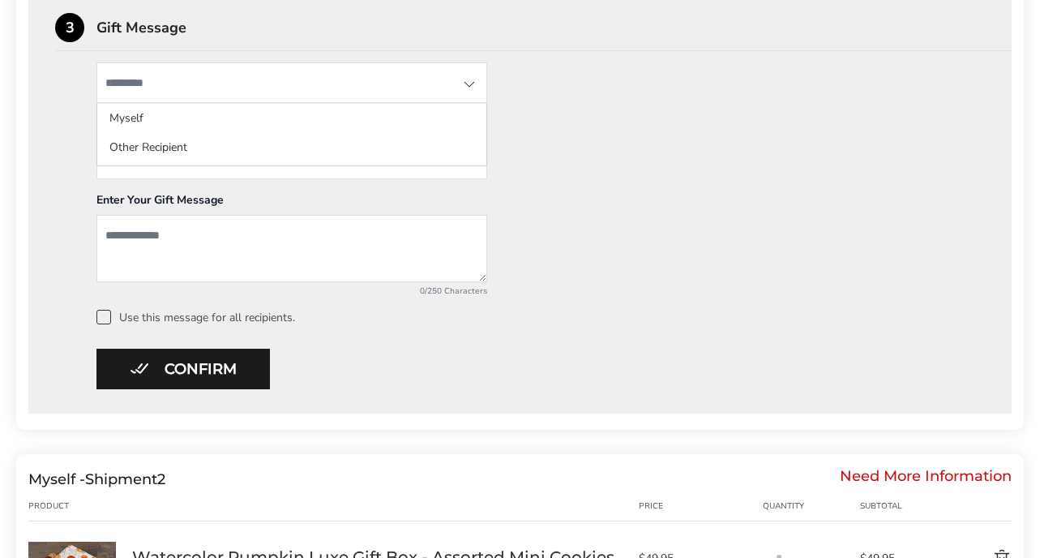
click at [537, 97] on div "Myself Myself Other Recipient From (optional) Enter Your Gift Message 0/250 Cha…" at bounding box center [520, 193] width 930 height 262
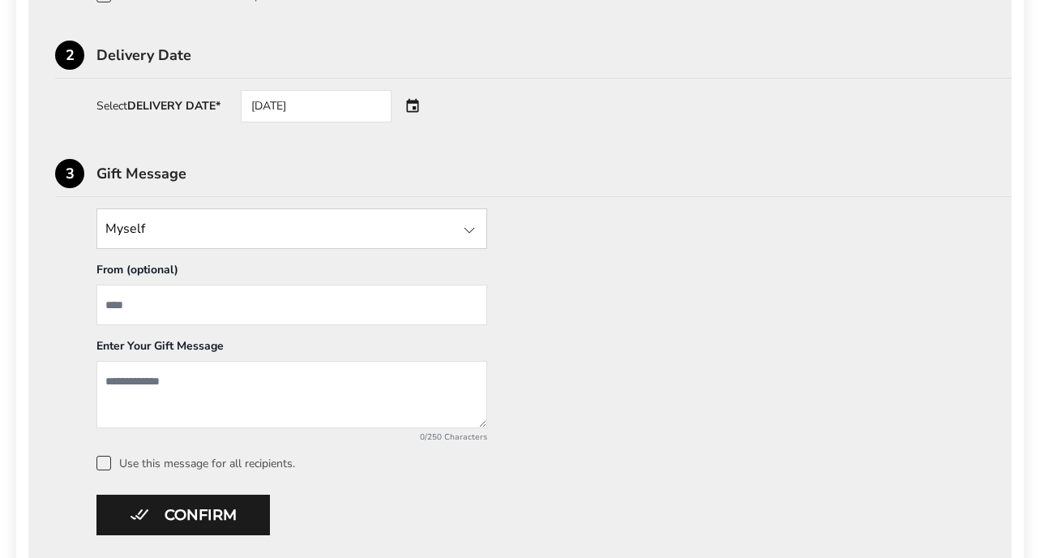
scroll to position [624, 0]
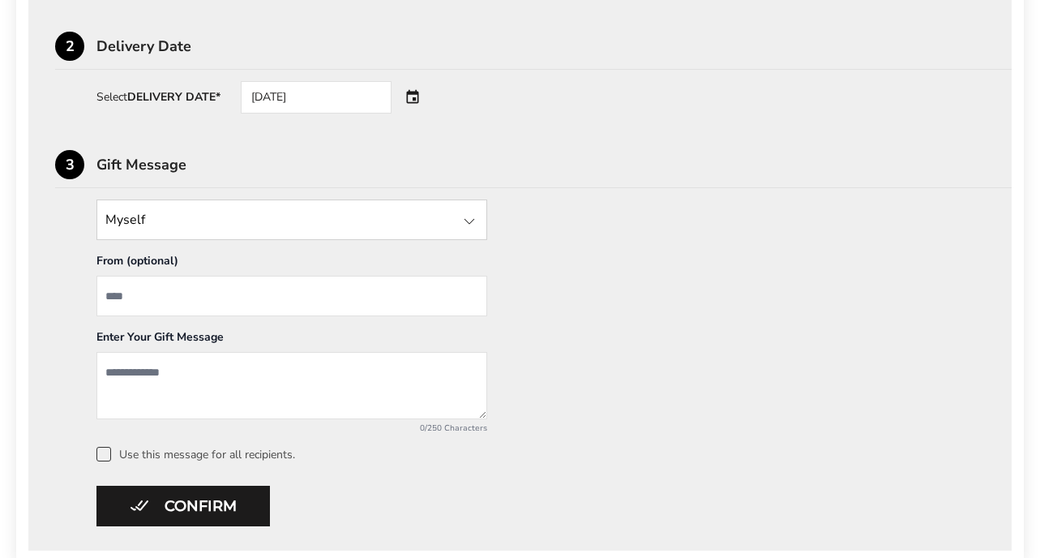
click at [466, 221] on div at bounding box center [469, 221] width 19 height 19
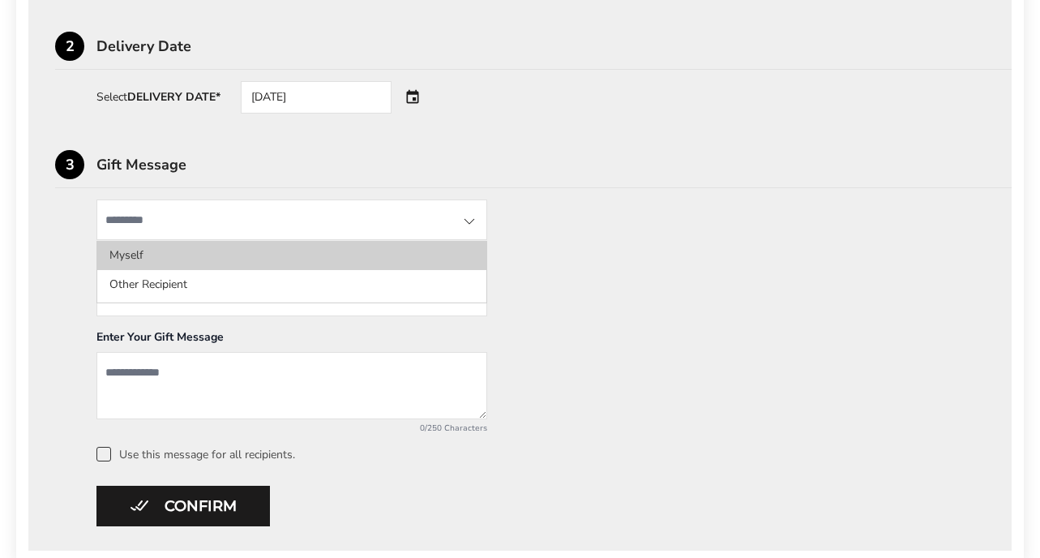
click at [183, 247] on li "Myself" at bounding box center [291, 255] width 389 height 29
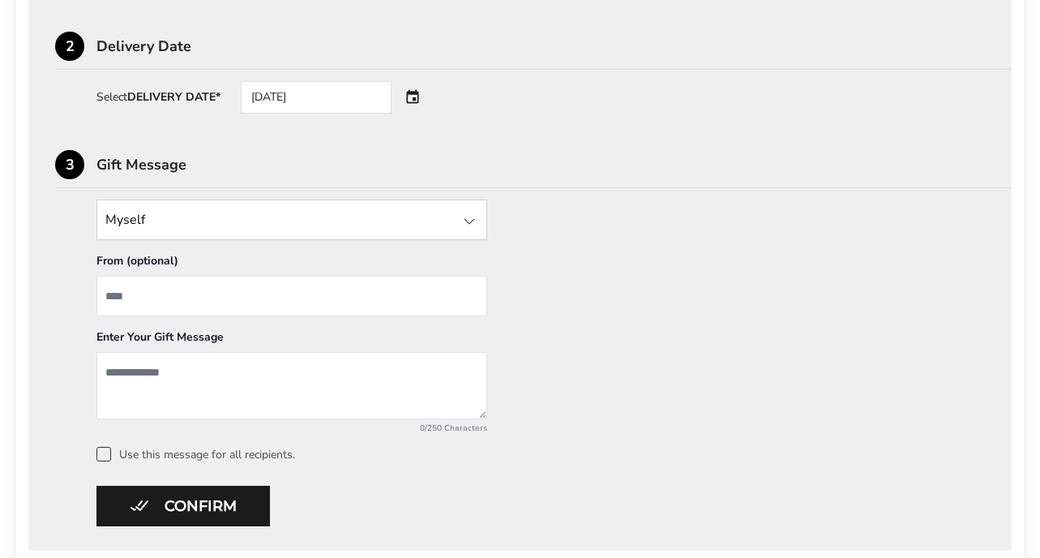
click at [196, 302] on input "From" at bounding box center [292, 296] width 391 height 41
type input "**********"
click at [169, 375] on textarea "Add a message" at bounding box center [292, 385] width 391 height 67
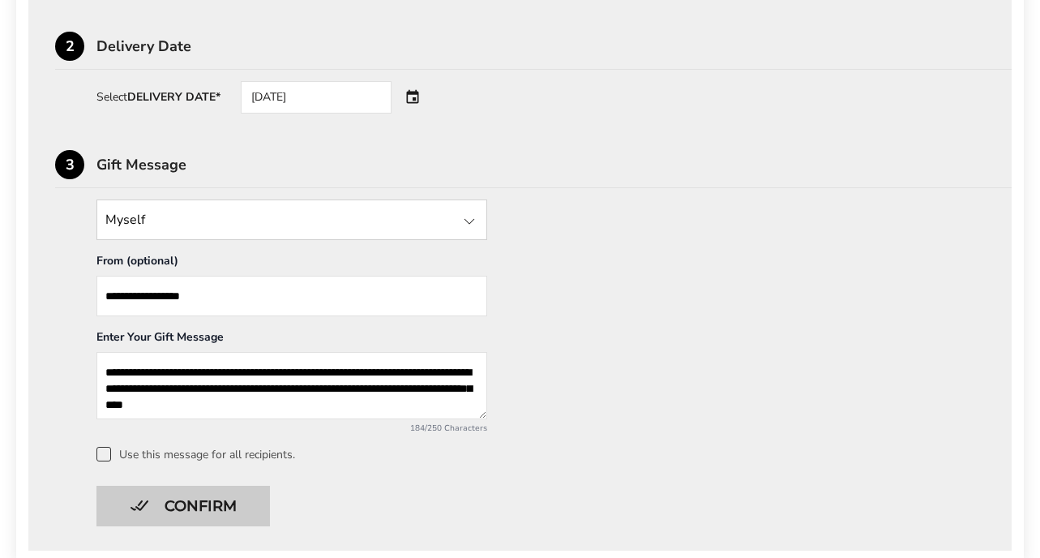
type textarea "**********"
click at [187, 513] on button "Confirm" at bounding box center [184, 506] width 174 height 41
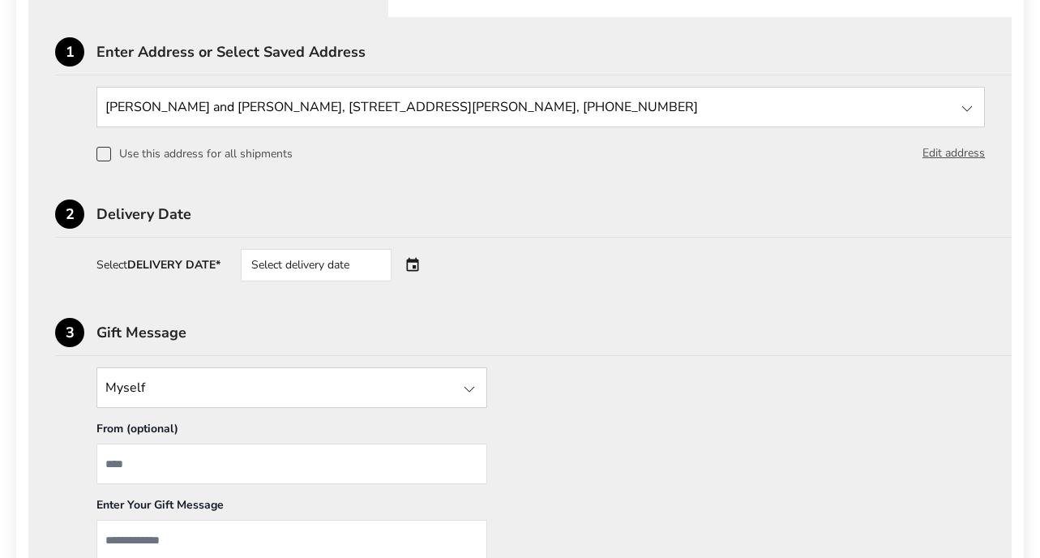
scroll to position [794, 0]
click at [311, 265] on div "Select delivery date" at bounding box center [316, 264] width 151 height 32
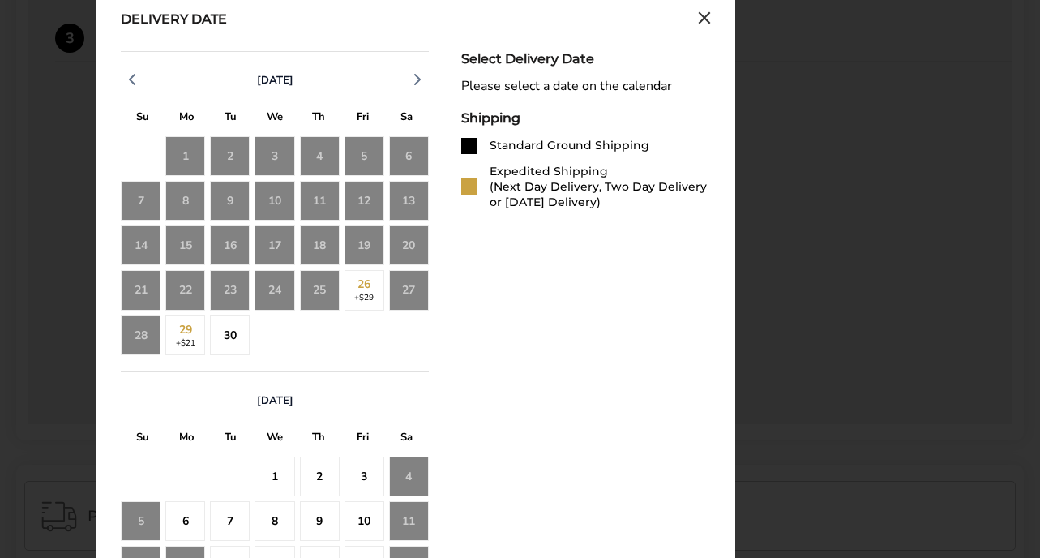
scroll to position [1103, 0]
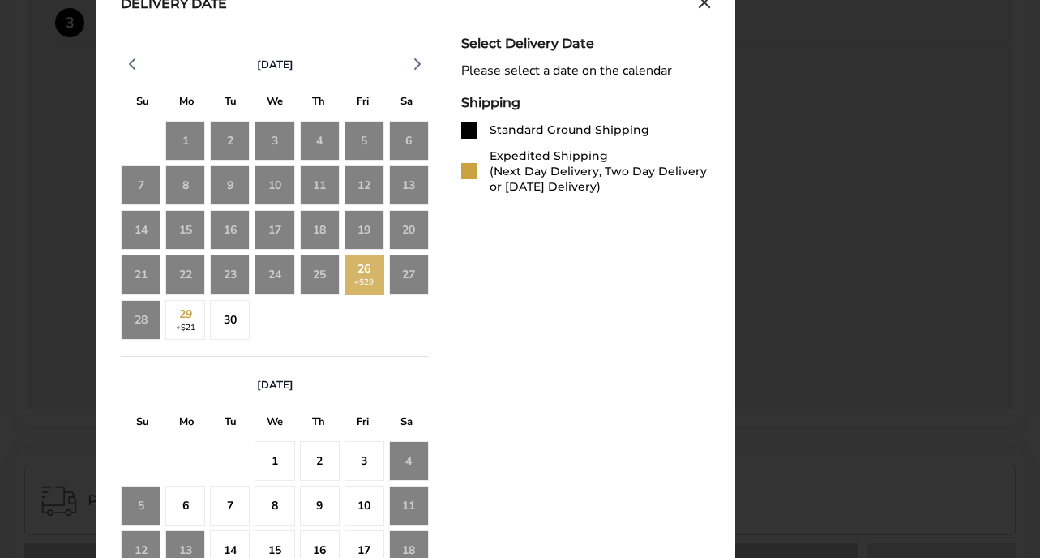
click at [360, 282] on div "26 +$29" at bounding box center [365, 275] width 40 height 40
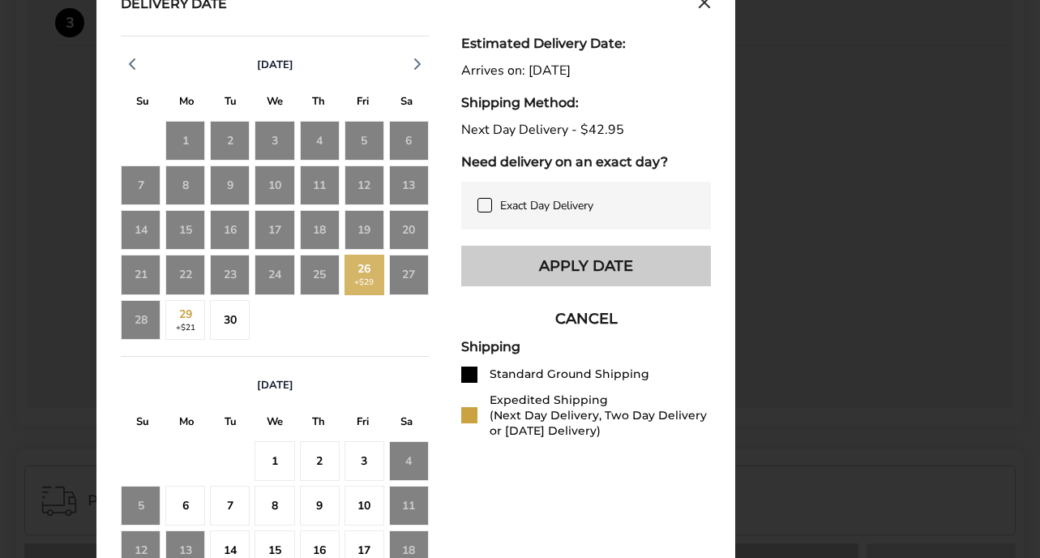
click at [517, 272] on button "Apply Date" at bounding box center [586, 266] width 250 height 41
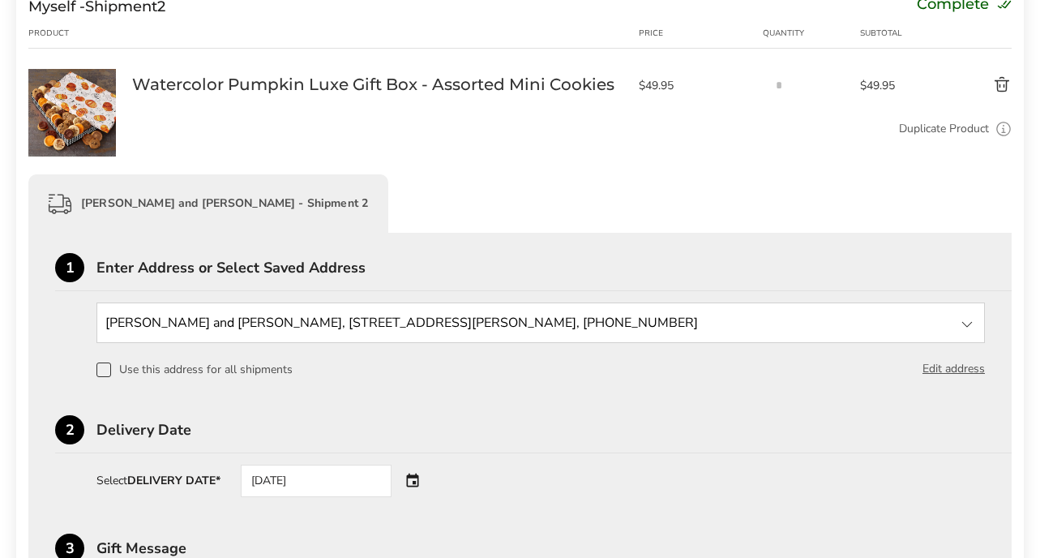
scroll to position [578, 0]
click at [106, 372] on span at bounding box center [104, 369] width 15 height 15
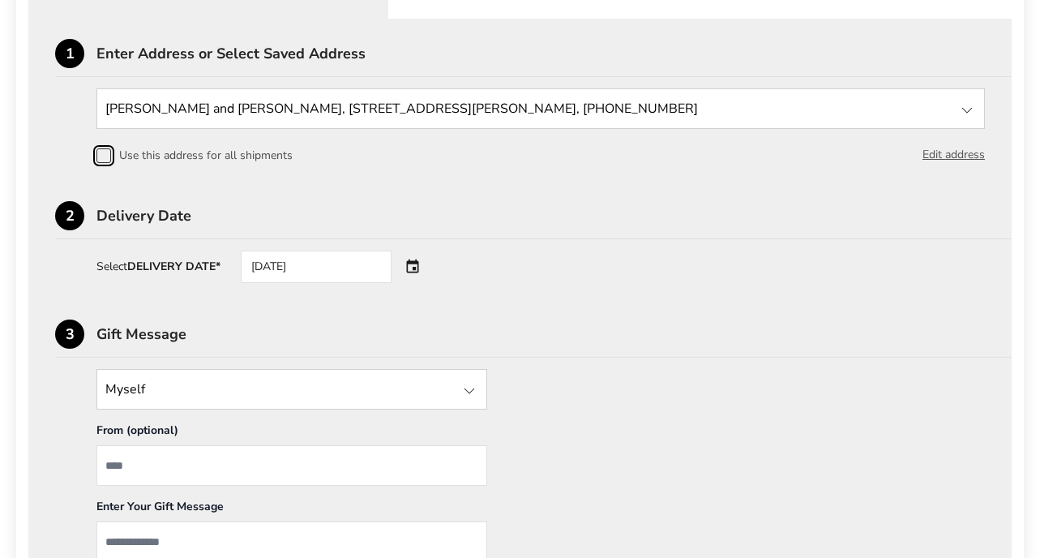
scroll to position [792, 0]
click at [177, 467] on input "From" at bounding box center [292, 464] width 391 height 41
type input "**********"
click at [141, 537] on textarea "Add a message" at bounding box center [292, 554] width 391 height 67
type textarea "*"
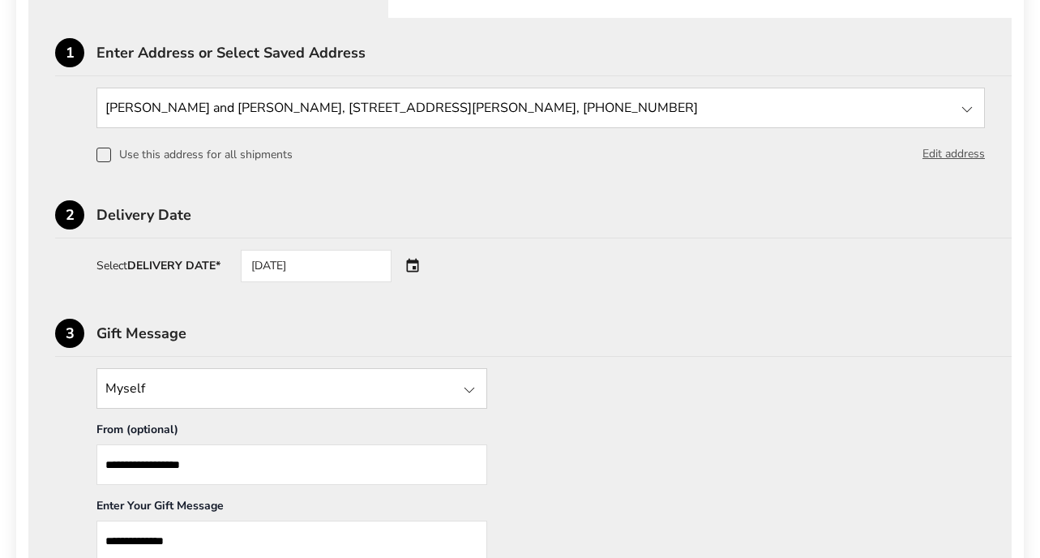
click at [104, 537] on textarea "**********" at bounding box center [292, 554] width 391 height 67
click at [246, 537] on textarea "**********" at bounding box center [292, 554] width 391 height 67
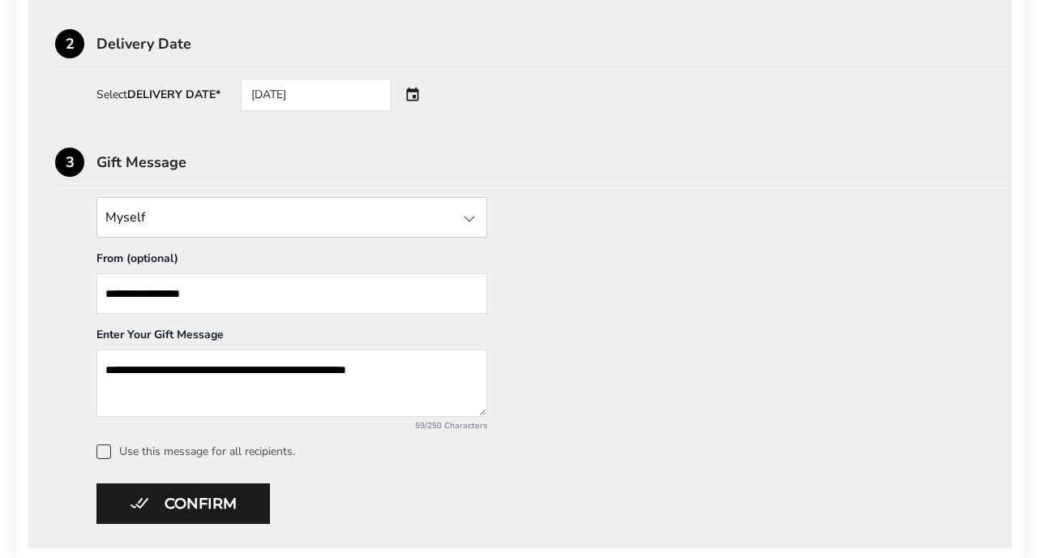
scroll to position [976, 0]
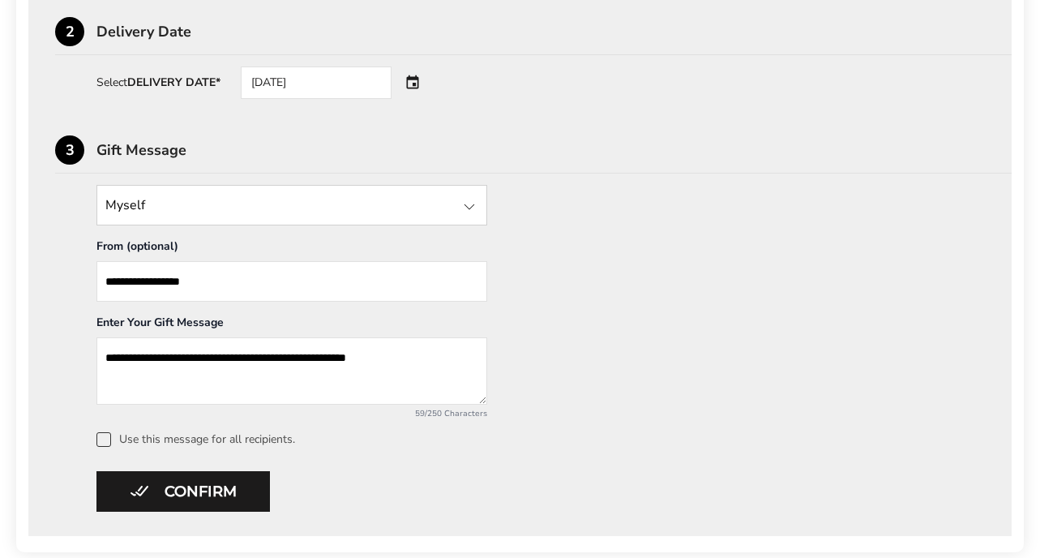
click at [440, 367] on textarea "**********" at bounding box center [292, 370] width 391 height 67
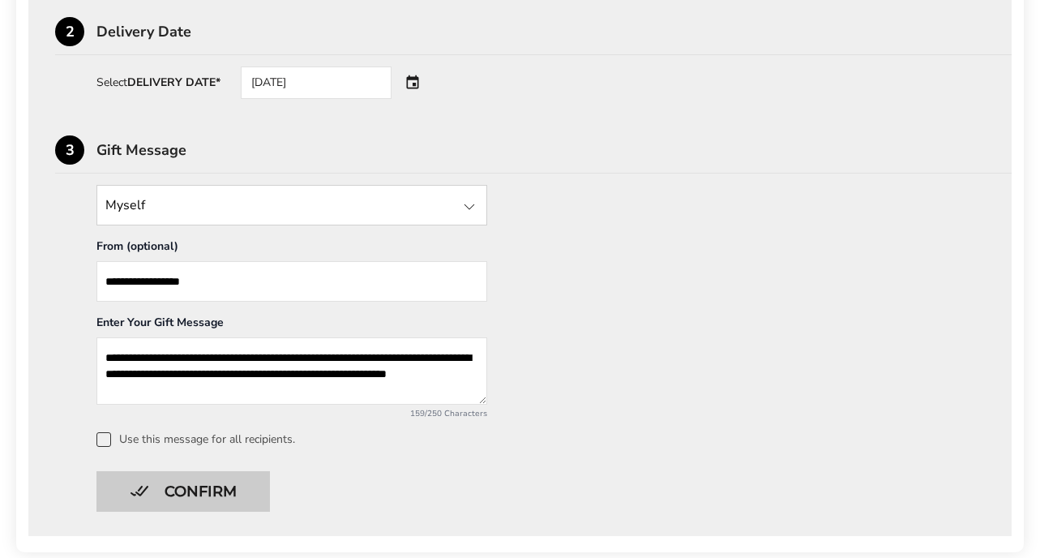
type textarea "**********"
click at [235, 495] on button "Confirm" at bounding box center [184, 491] width 174 height 41
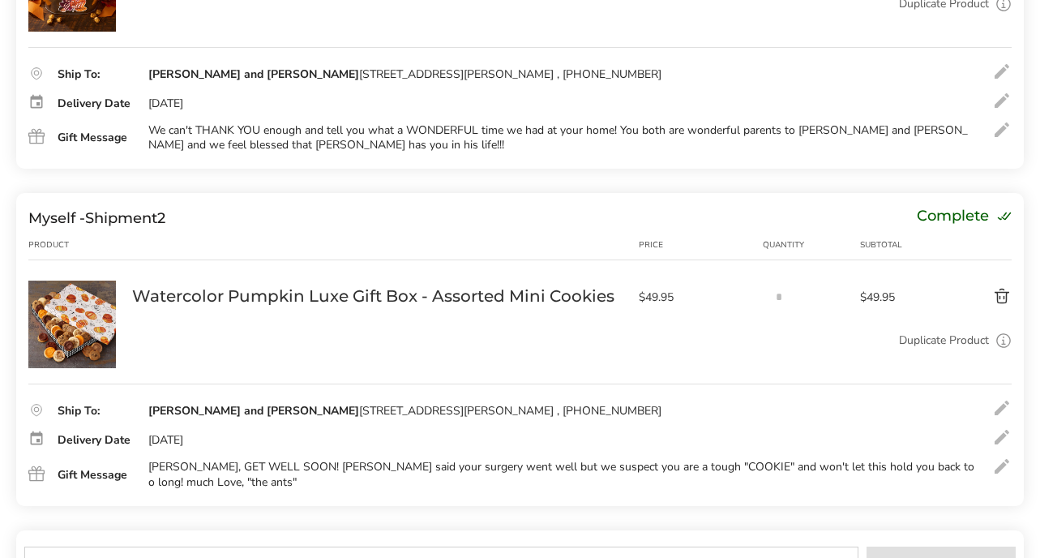
scroll to position [300, 0]
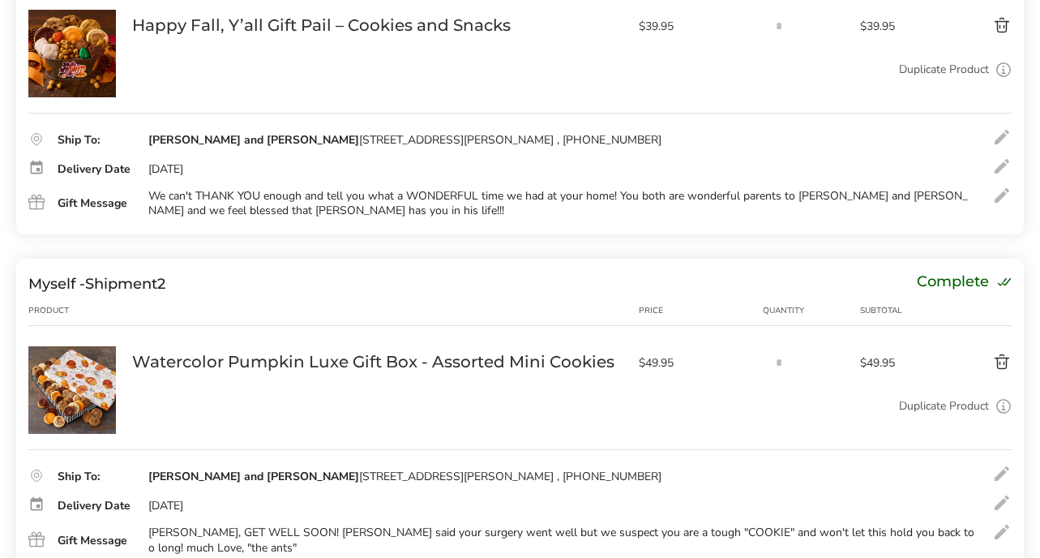
click at [255, 203] on div "We can't THANK YOU enough and tell you what a WONDERFUL time we had at your hom…" at bounding box center [561, 203] width 826 height 29
click at [1002, 199] on div at bounding box center [1002, 195] width 19 height 19
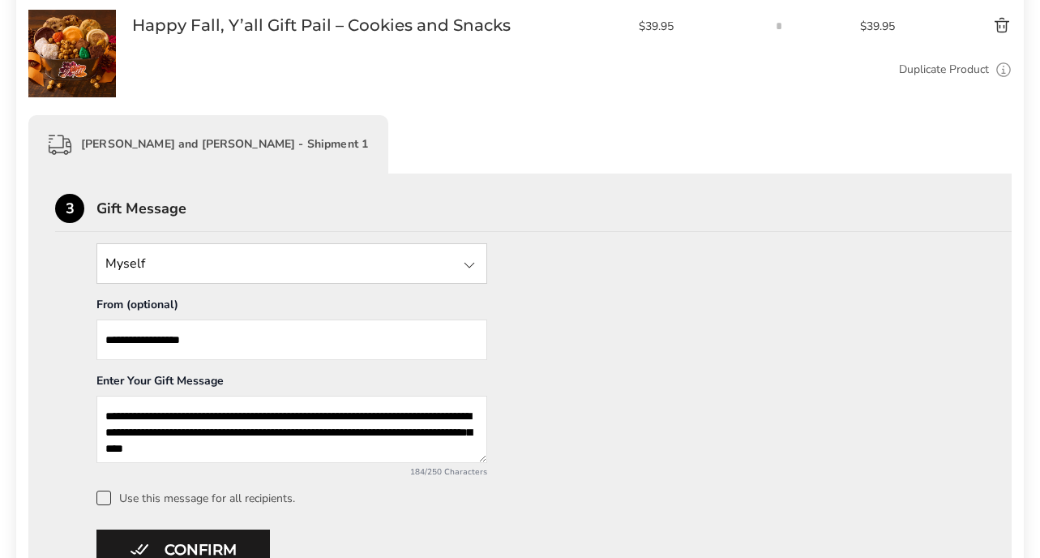
click at [375, 448] on textarea "**********" at bounding box center [292, 429] width 391 height 67
type textarea "**********"
click at [230, 539] on button "Confirm" at bounding box center [184, 550] width 174 height 41
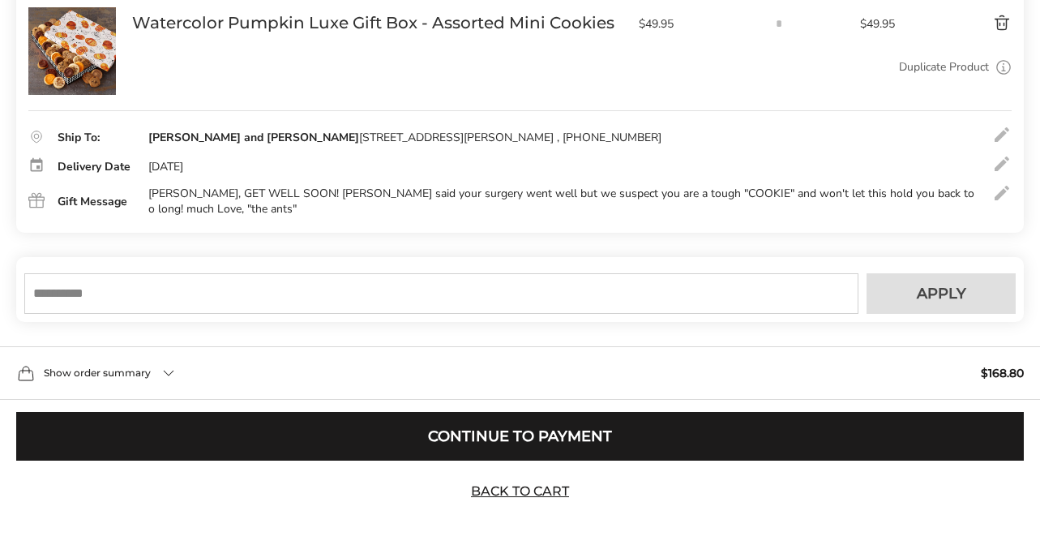
scroll to position [646, 0]
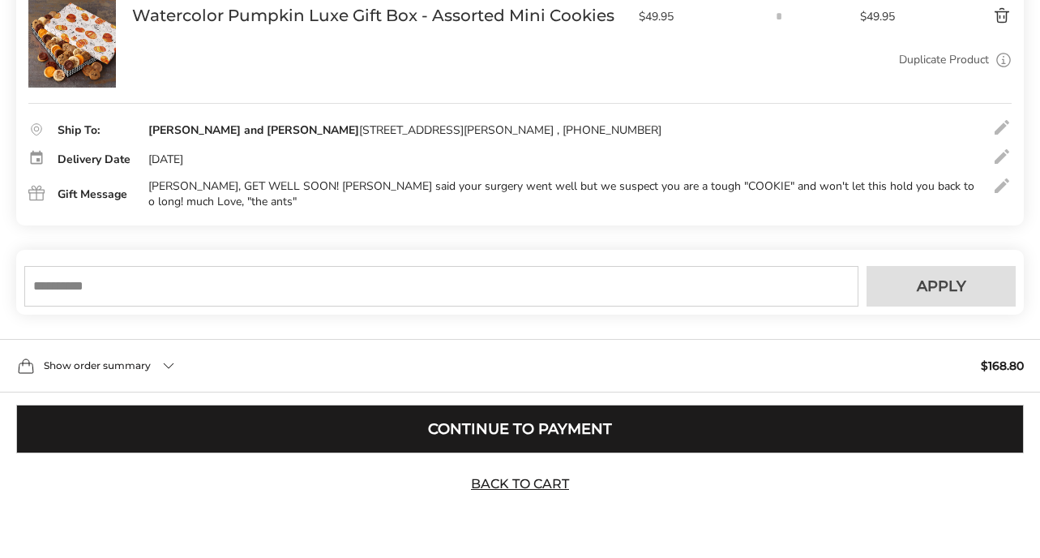
click at [517, 427] on button "Continue to Payment" at bounding box center [520, 429] width 1008 height 49
